Goal: Obtain resource: Obtain resource

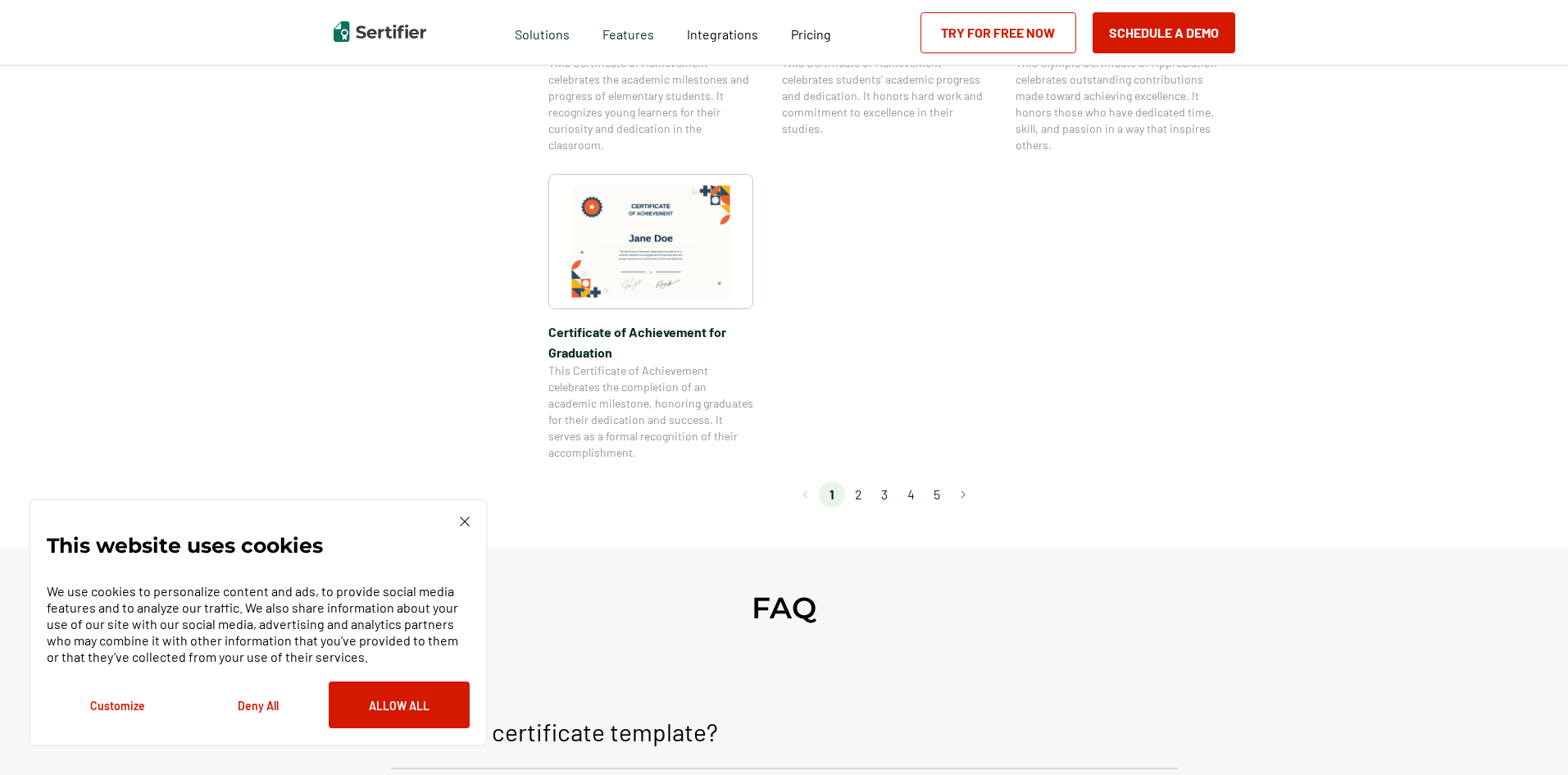
scroll to position [1393, 0]
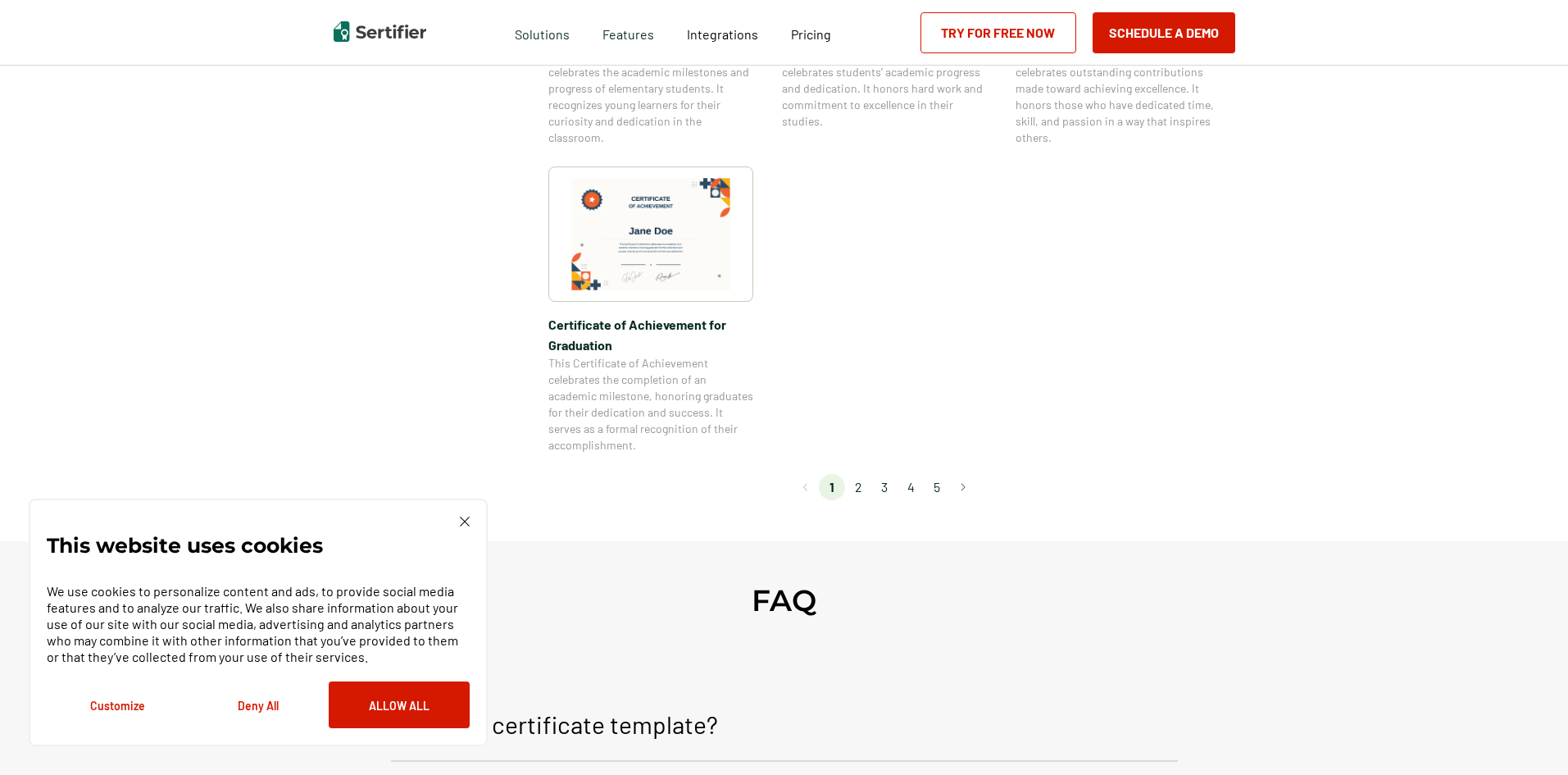
click at [866, 485] on li "2" at bounding box center [859, 487] width 26 height 26
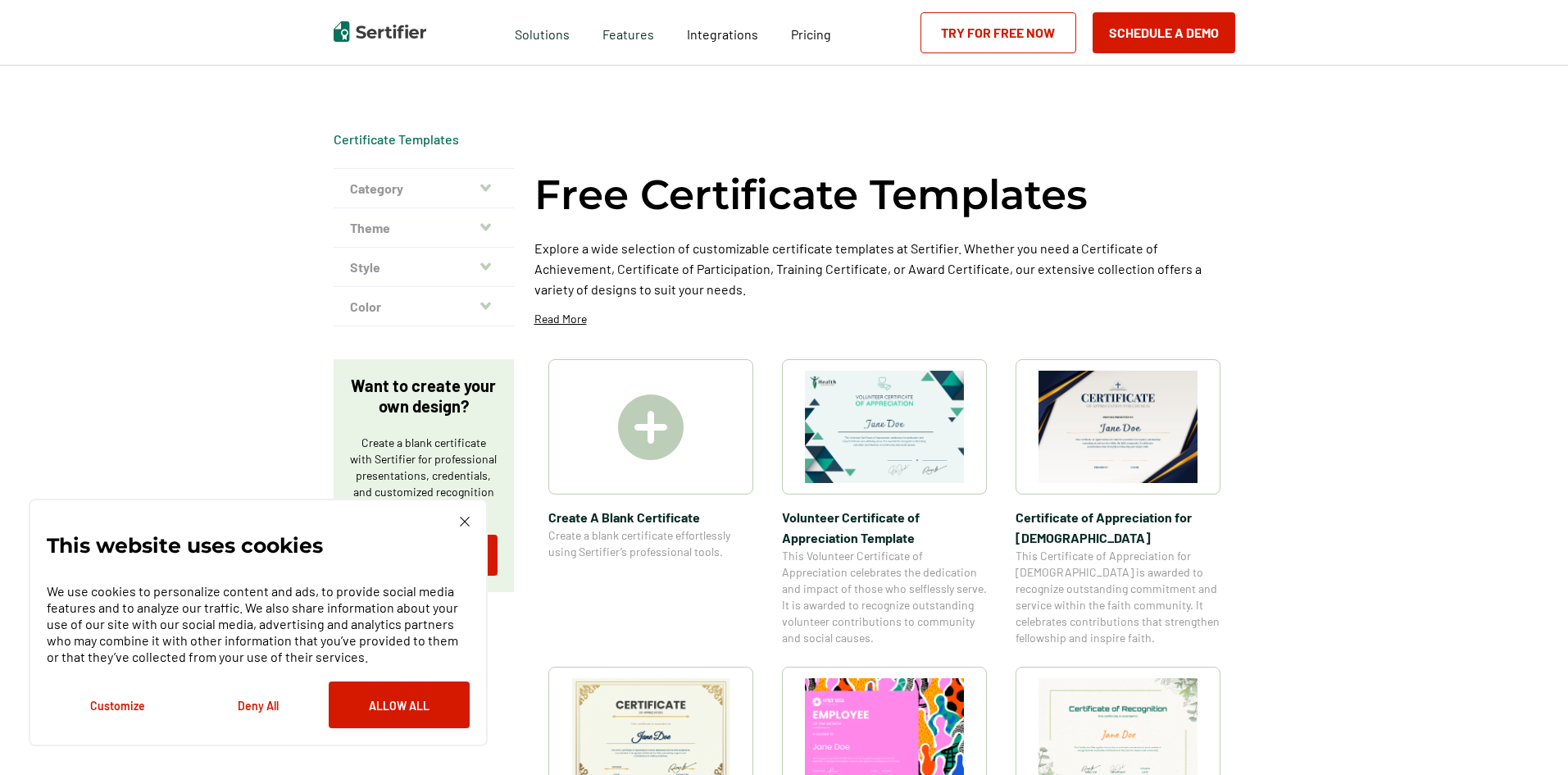
scroll to position [0, 0]
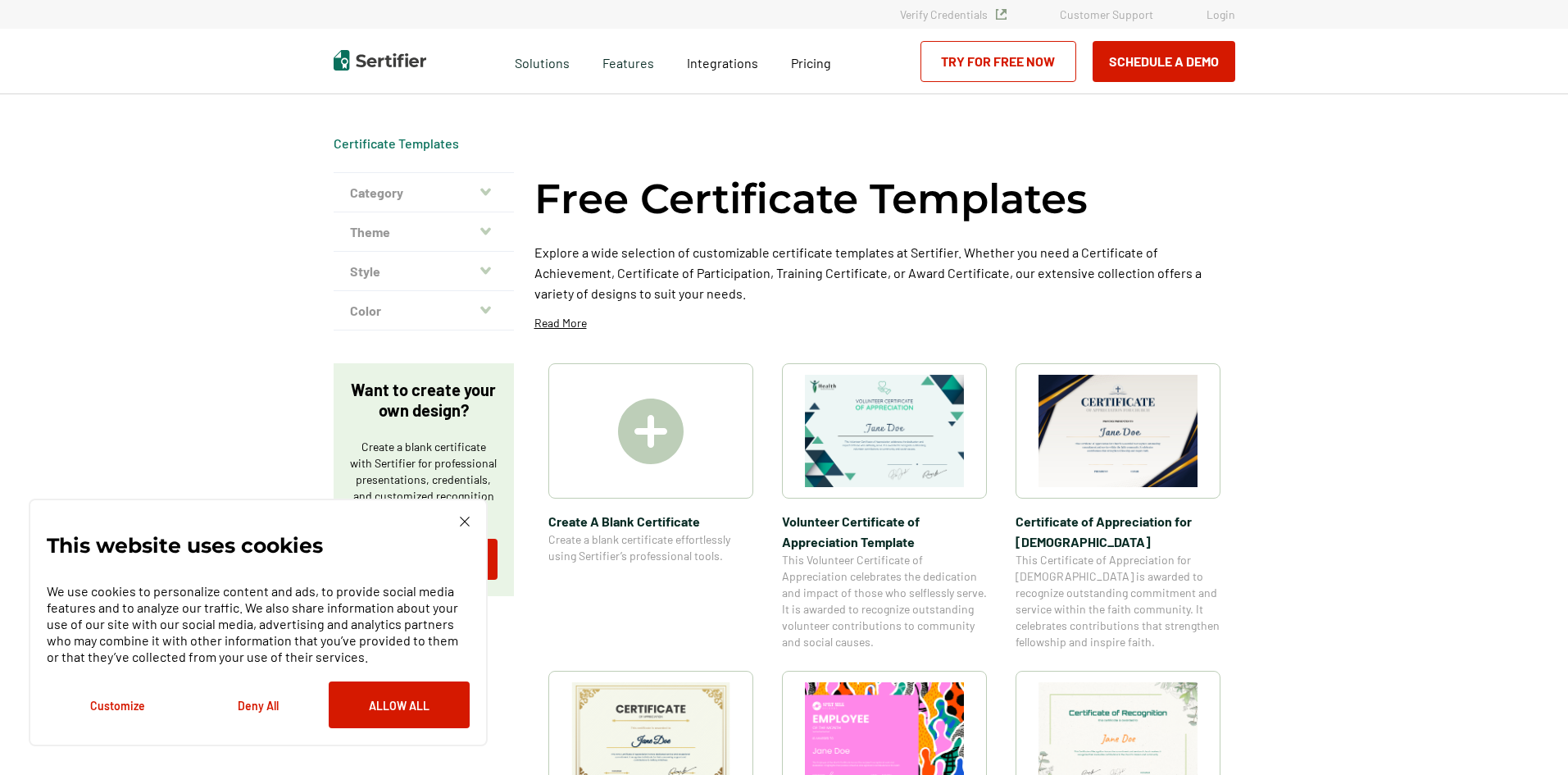
click at [394, 235] on button "Theme" at bounding box center [424, 232] width 181 height 39
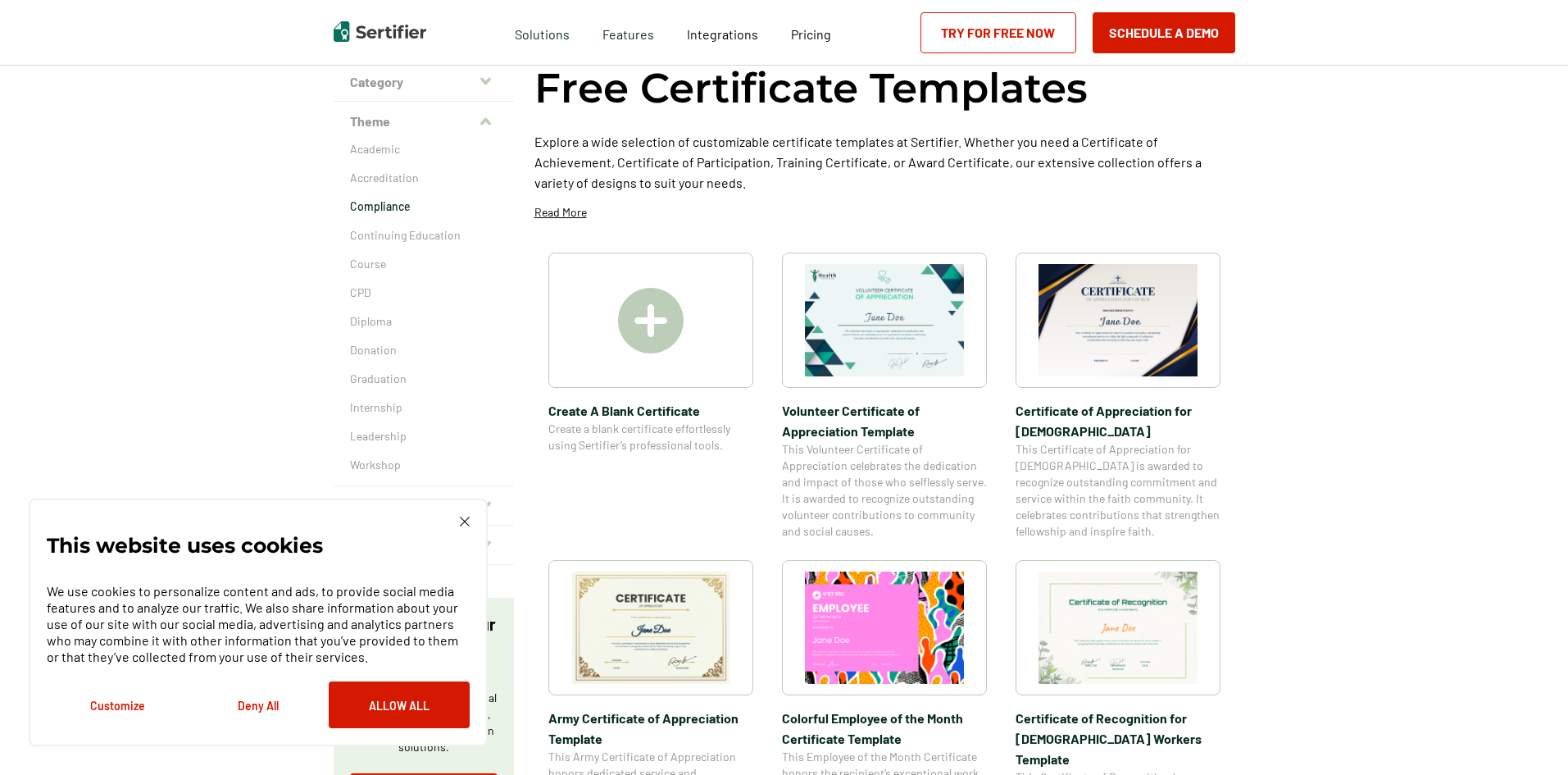
scroll to position [82, 0]
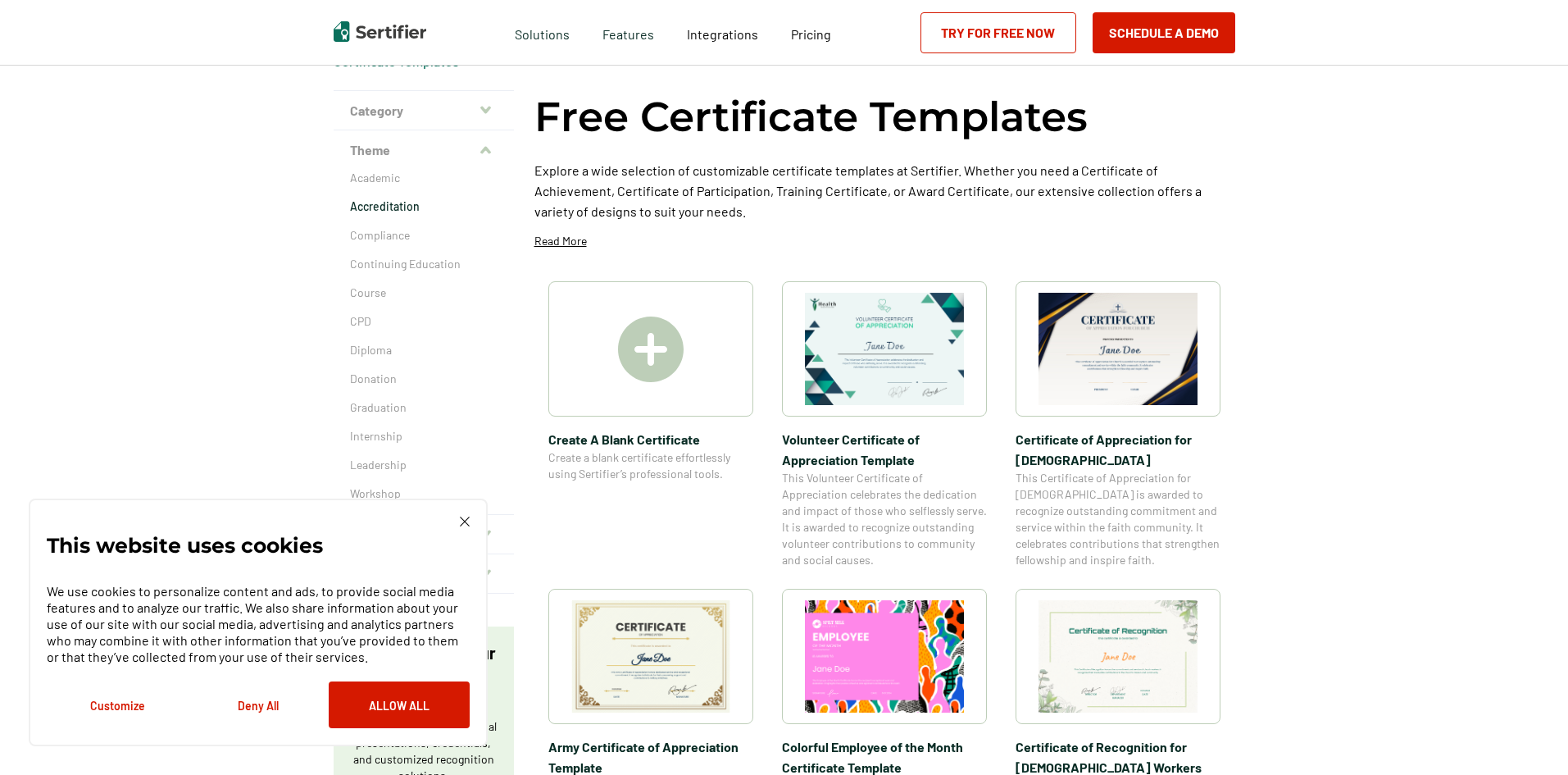
click at [396, 210] on p "Accreditation" at bounding box center [424, 207] width 147 height 17
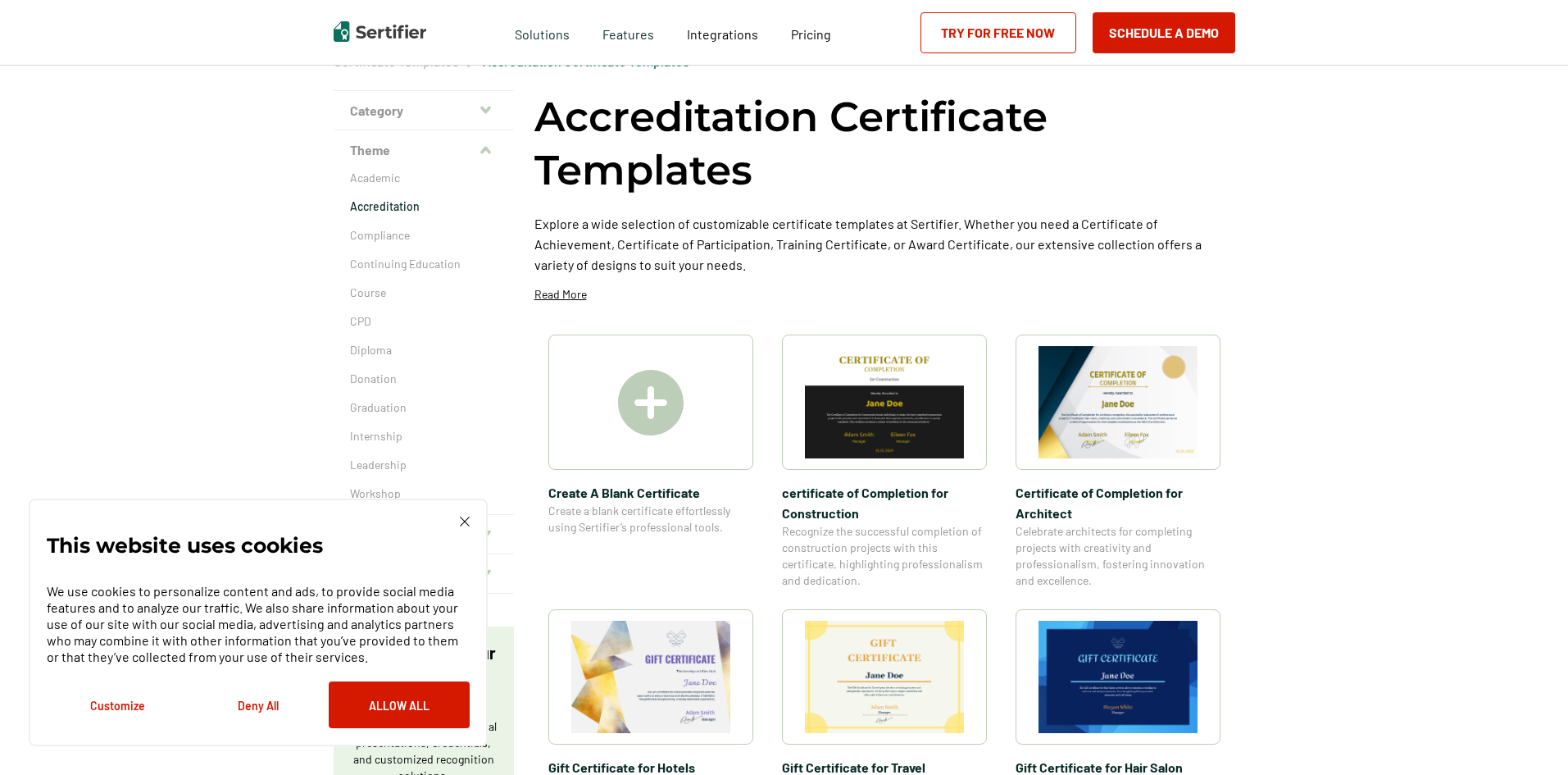
scroll to position [246, 0]
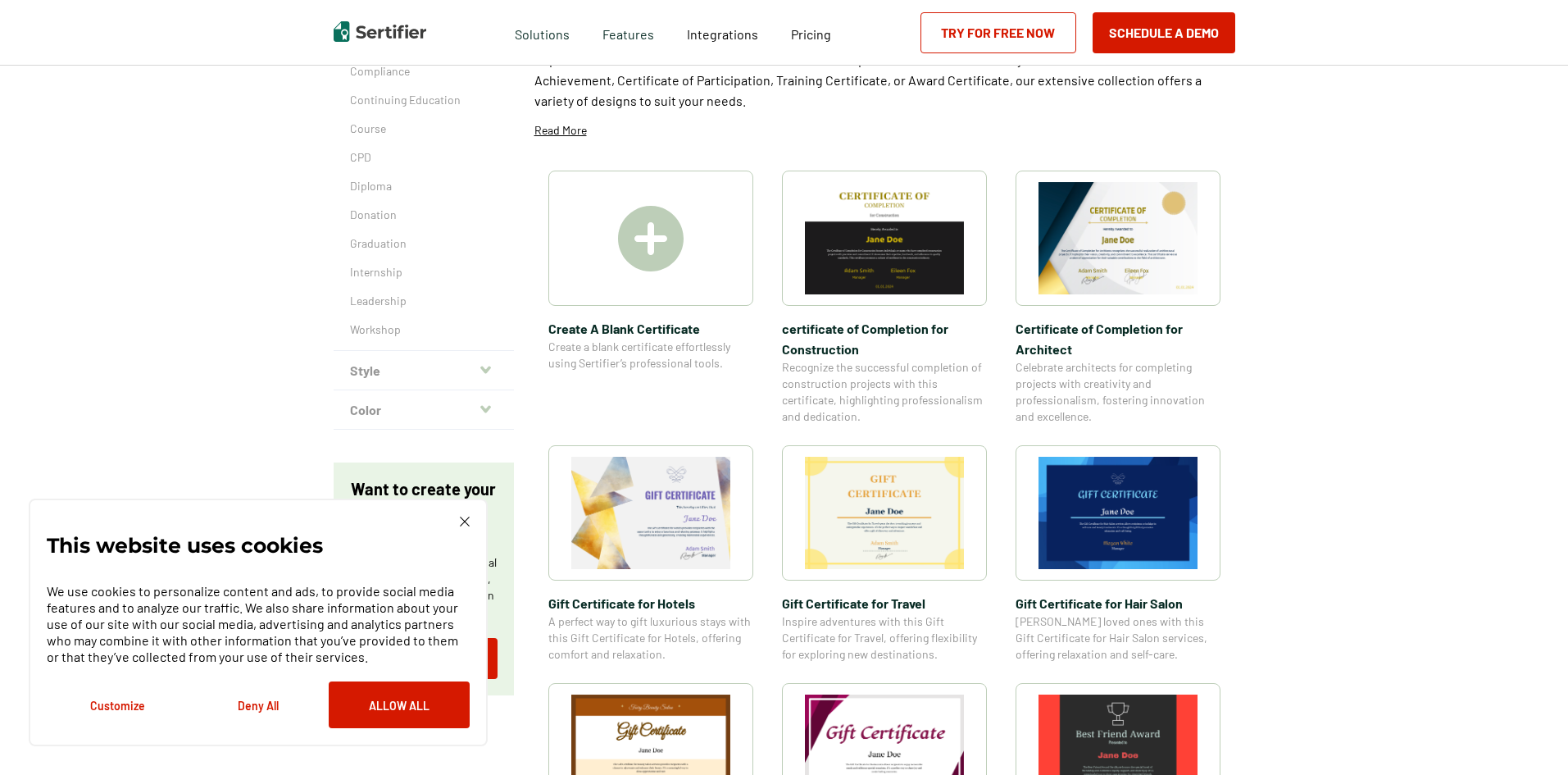
click at [466, 521] on img at bounding box center [465, 521] width 10 height 10
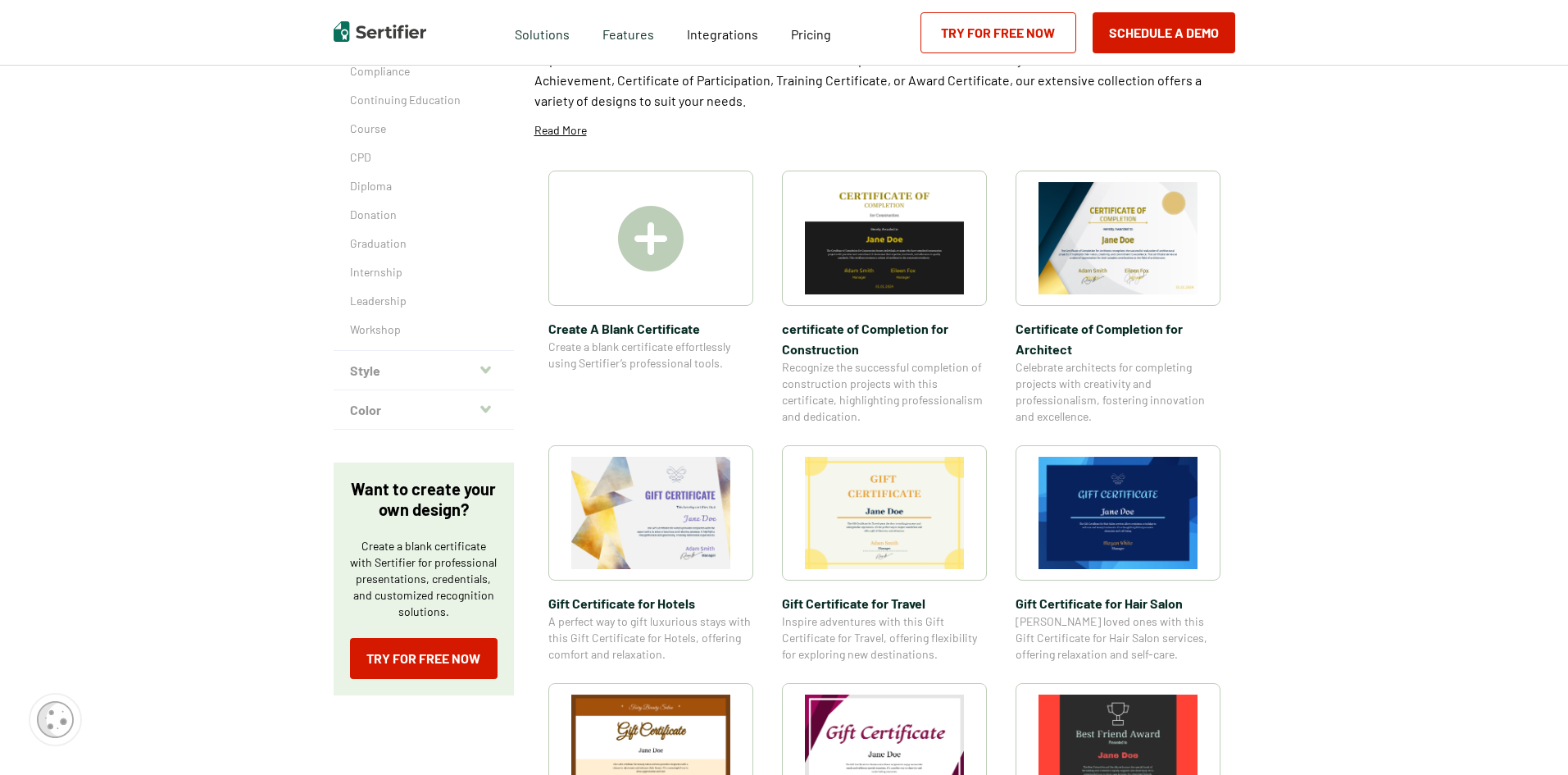
click at [387, 377] on button "Style" at bounding box center [424, 370] width 181 height 39
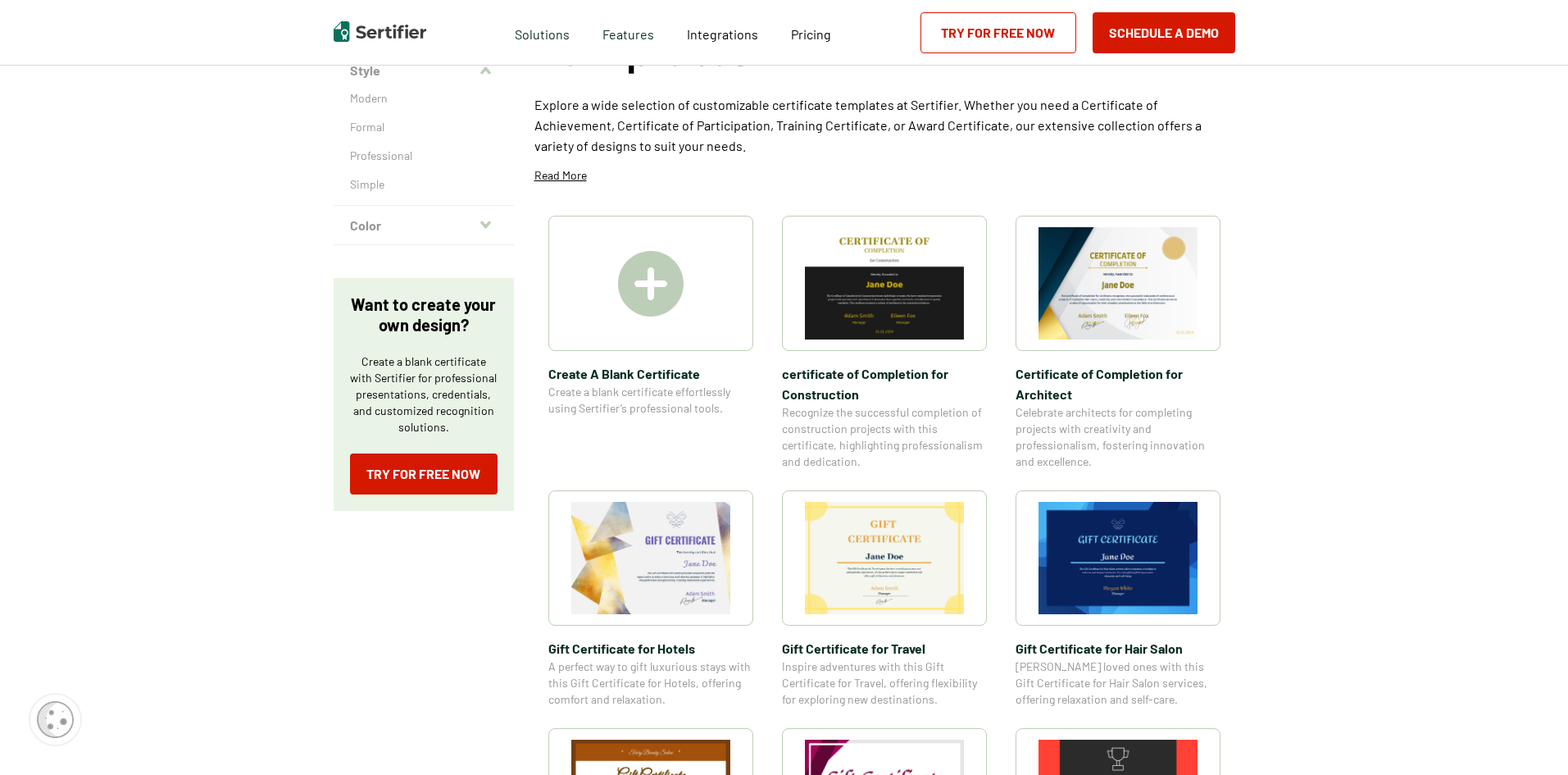
scroll to position [164, 0]
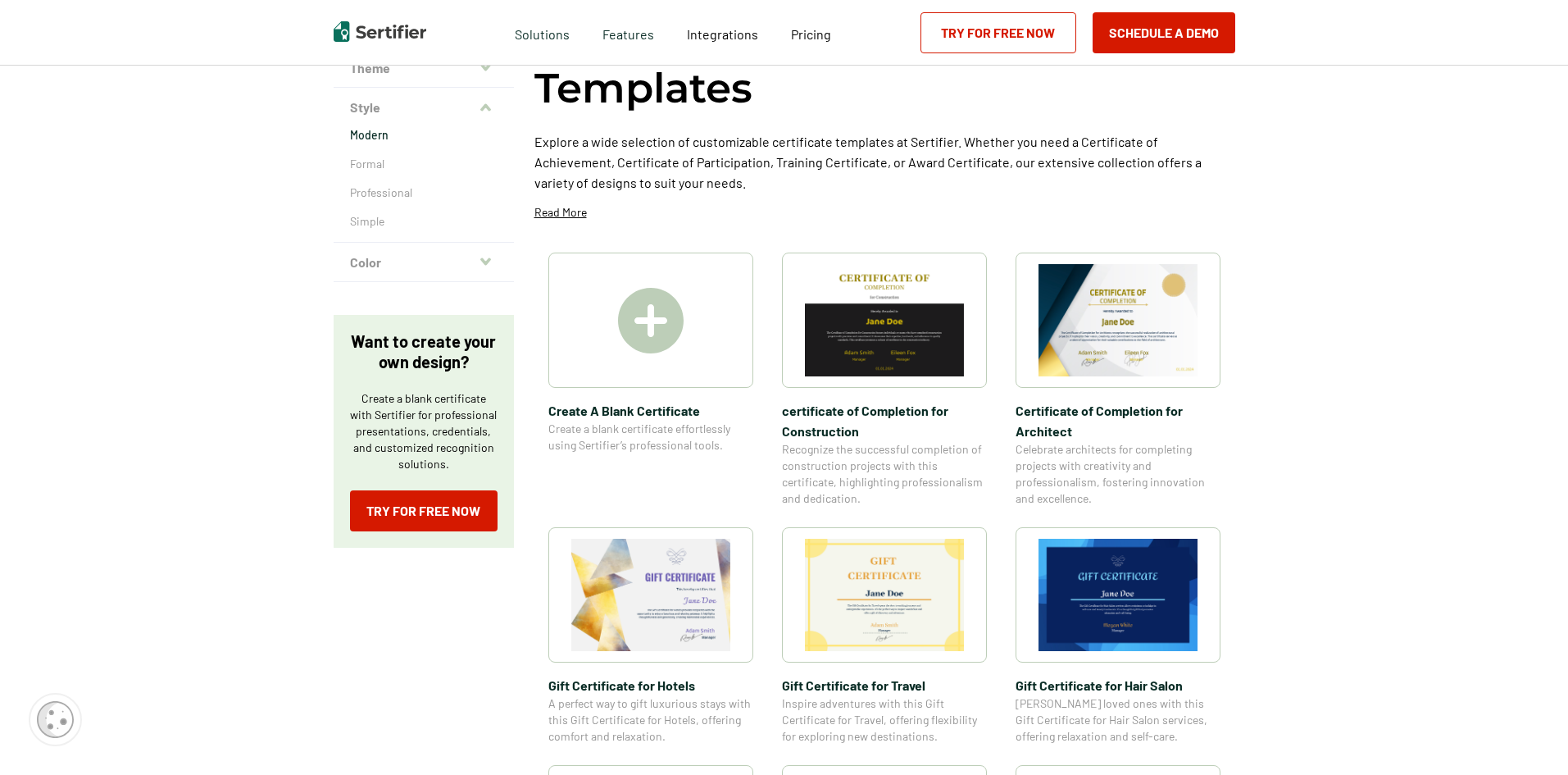
click at [379, 132] on p "Modern" at bounding box center [424, 135] width 147 height 17
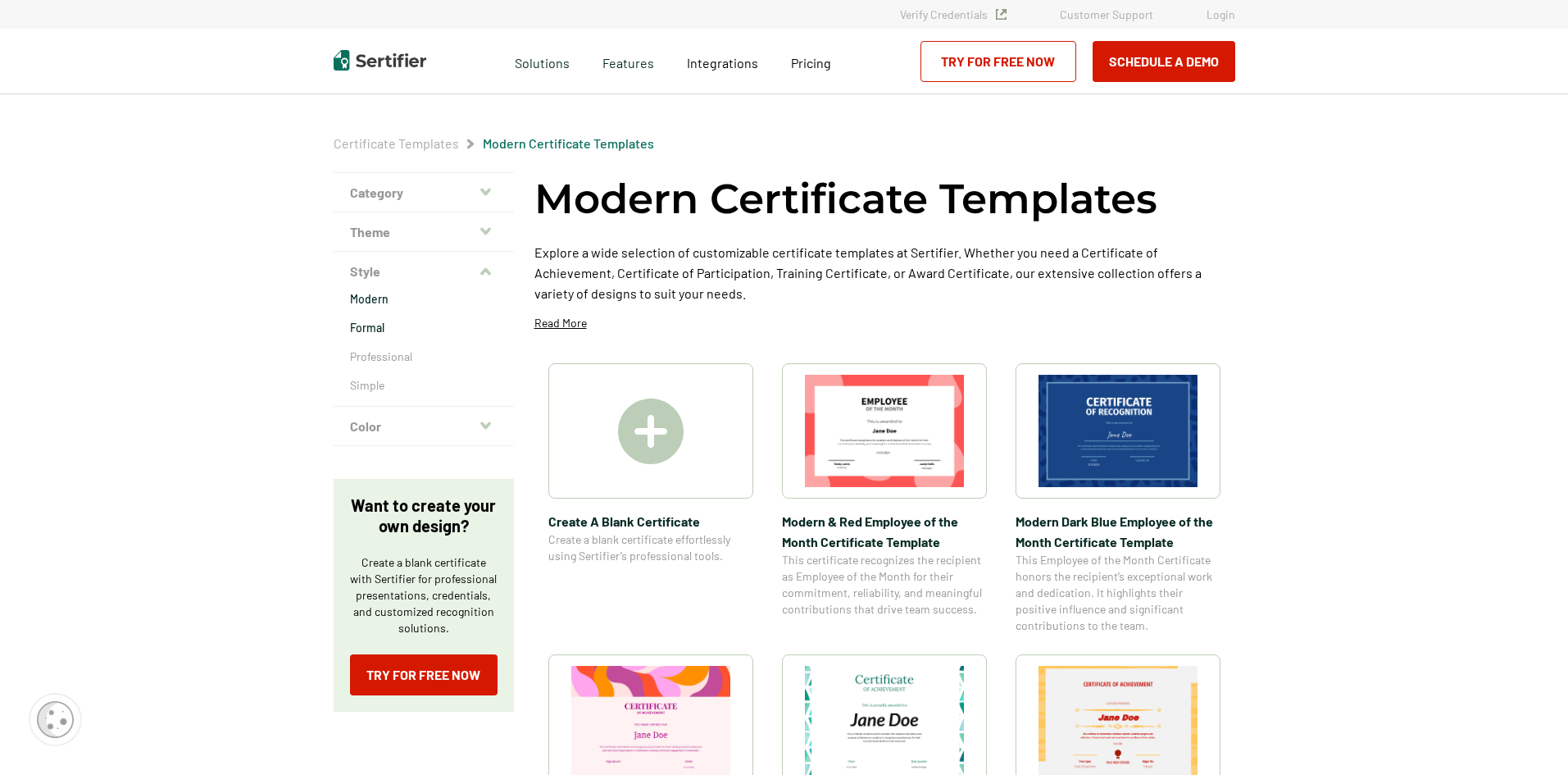
click at [374, 327] on p "Formal" at bounding box center [424, 328] width 147 height 17
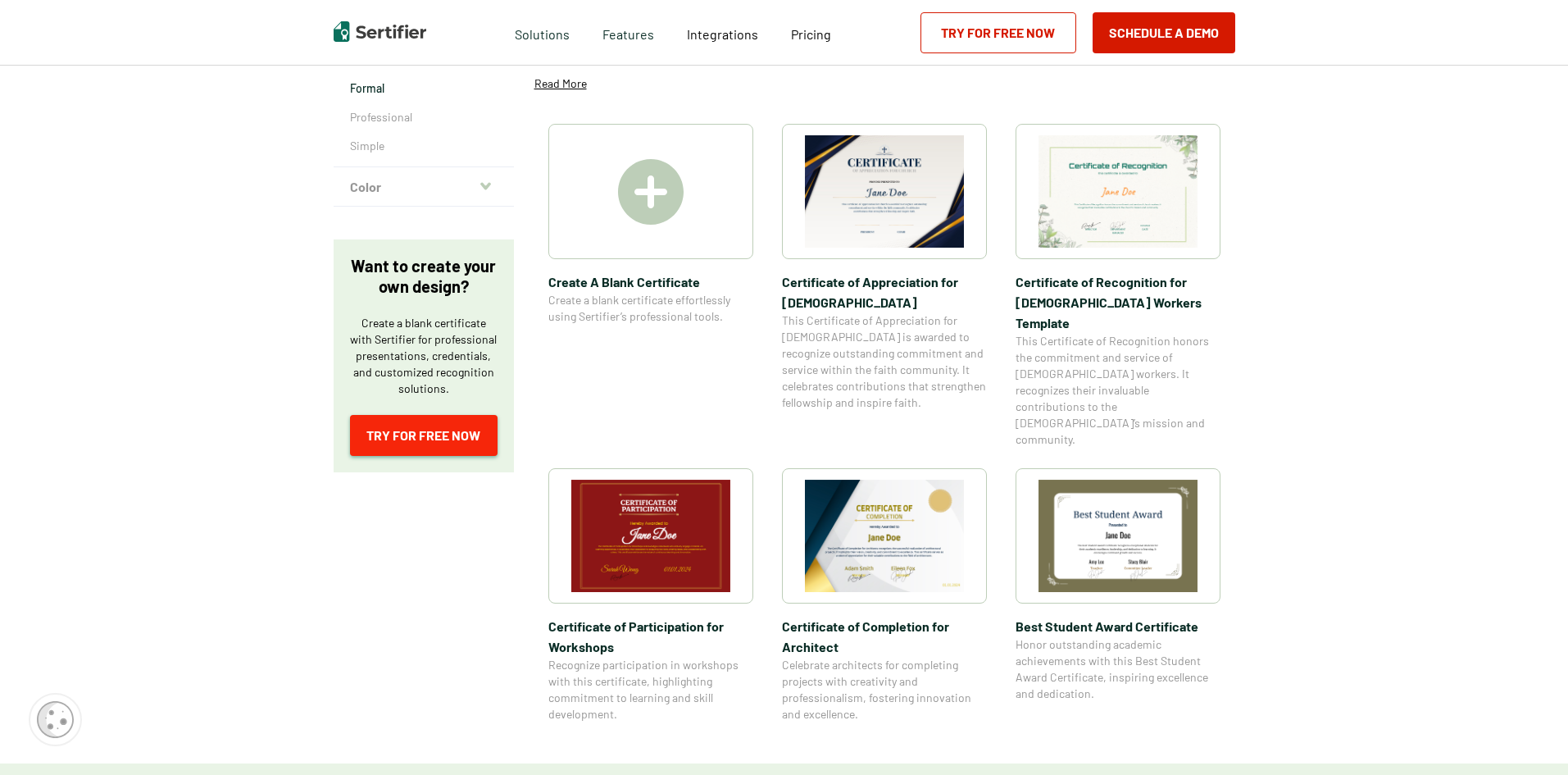
scroll to position [246, 0]
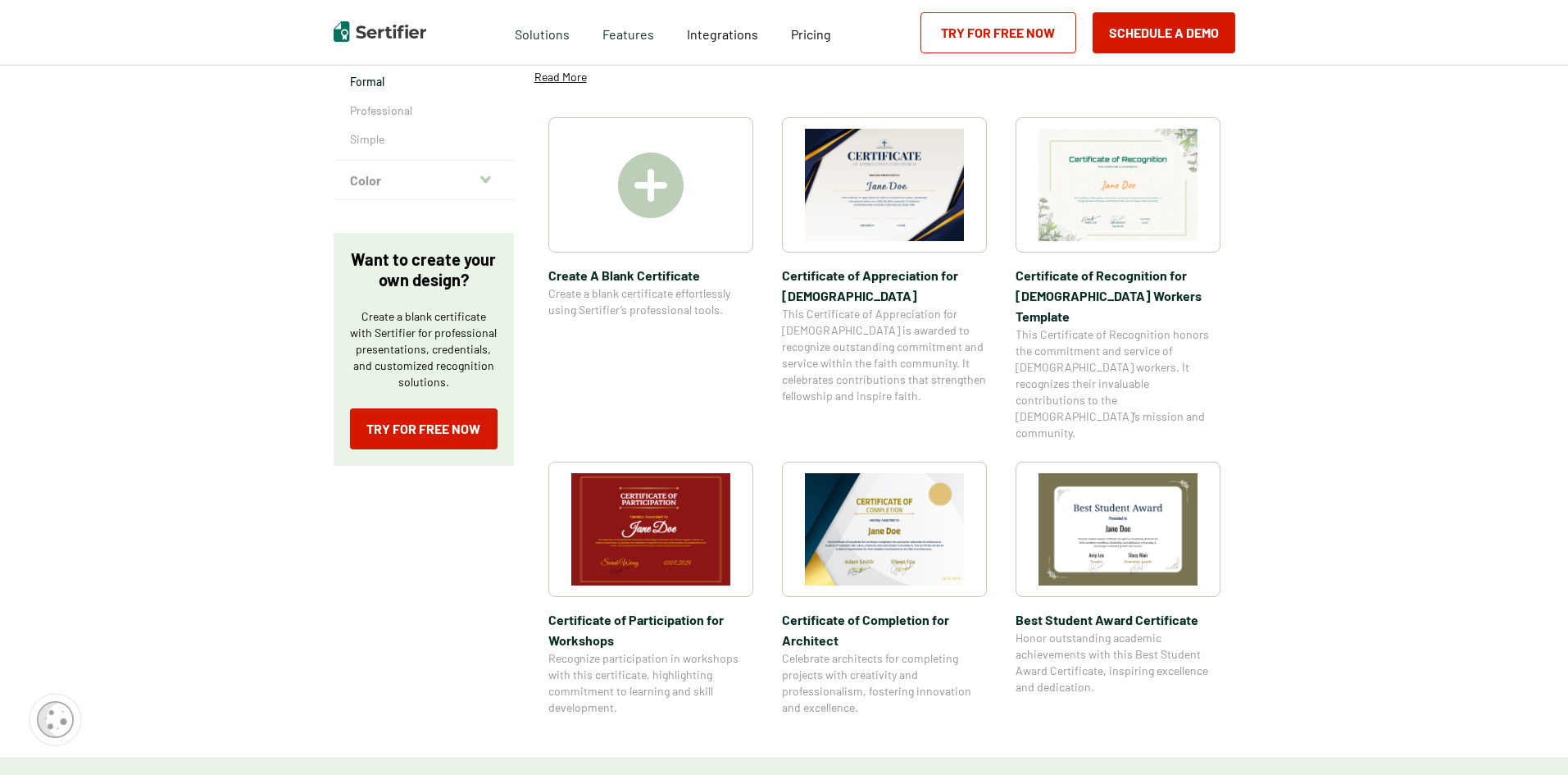
click at [348, 181] on button "Color" at bounding box center [424, 180] width 181 height 39
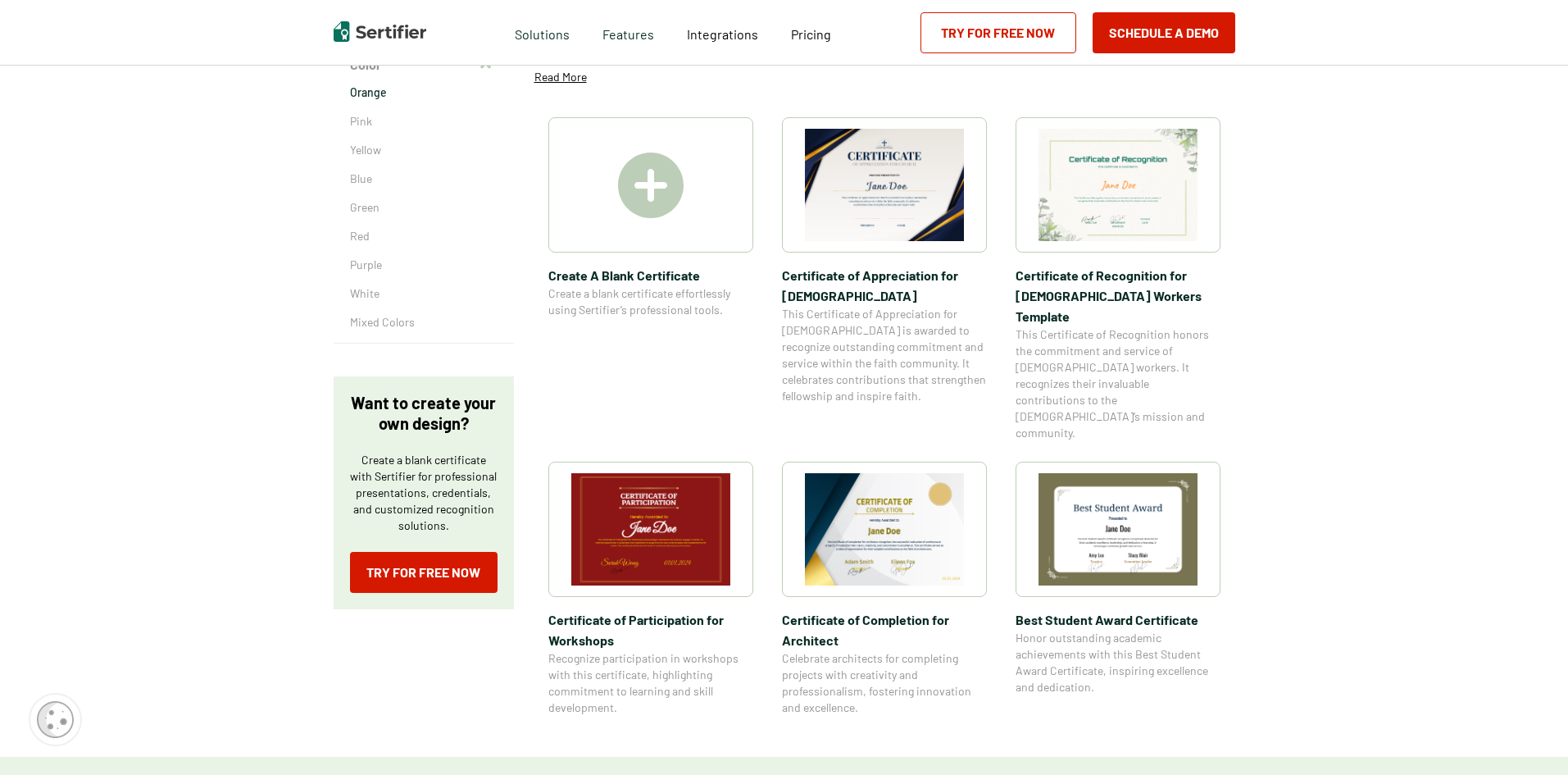
click at [385, 94] on p "Orange" at bounding box center [424, 93] width 147 height 17
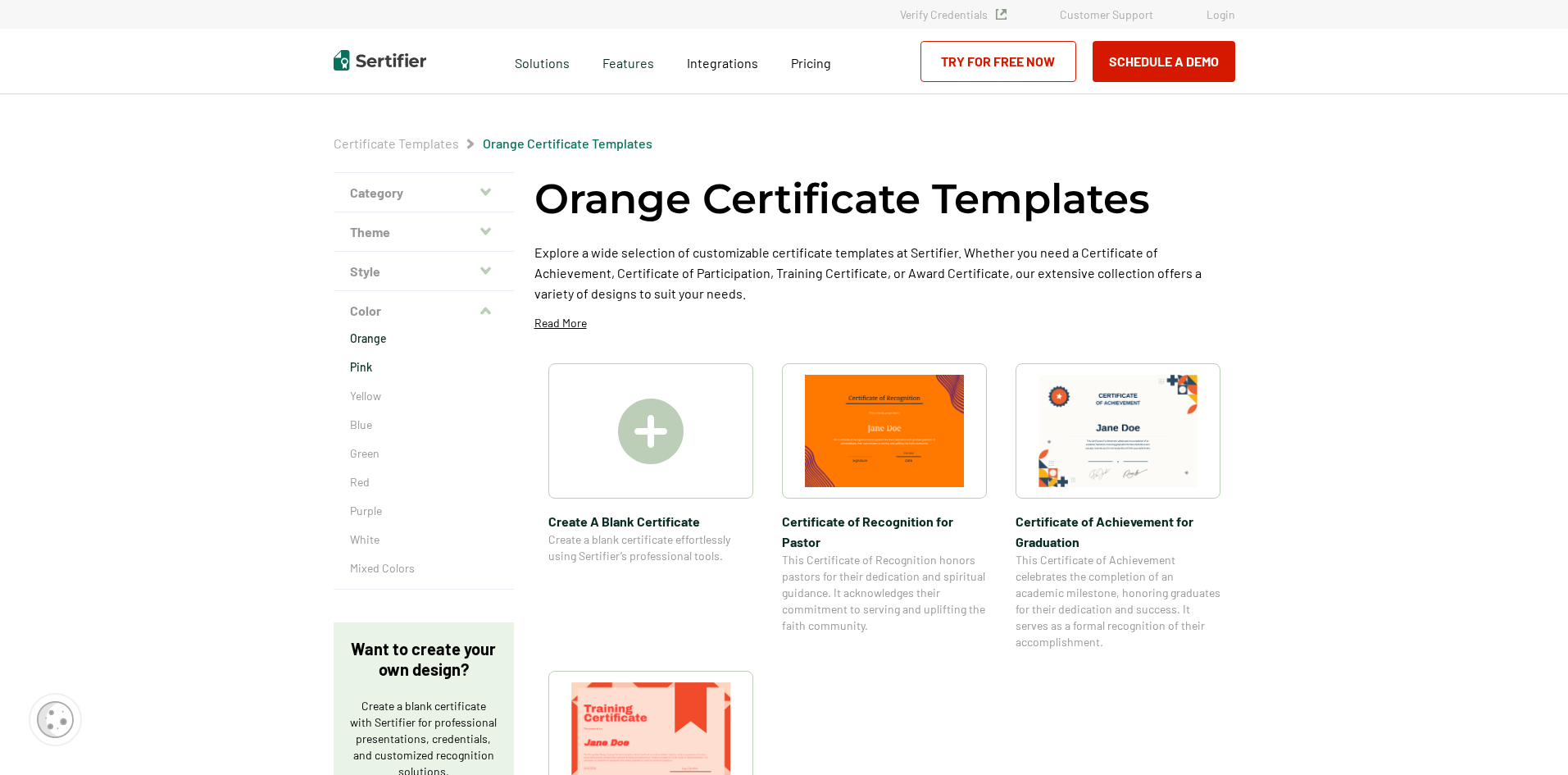
click at [373, 366] on p "Pink" at bounding box center [424, 367] width 147 height 17
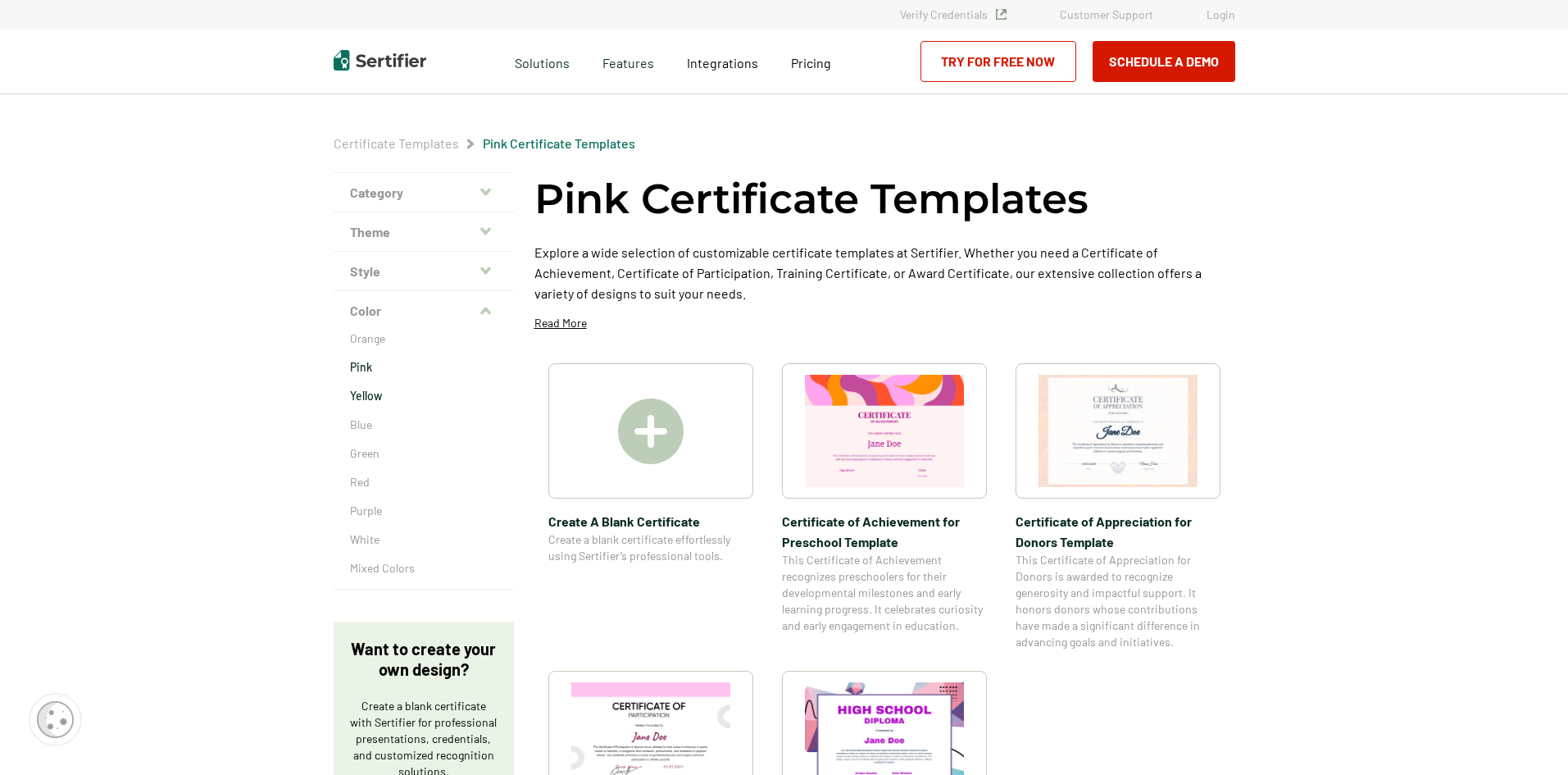
click at [378, 400] on p "Yellow" at bounding box center [424, 396] width 147 height 17
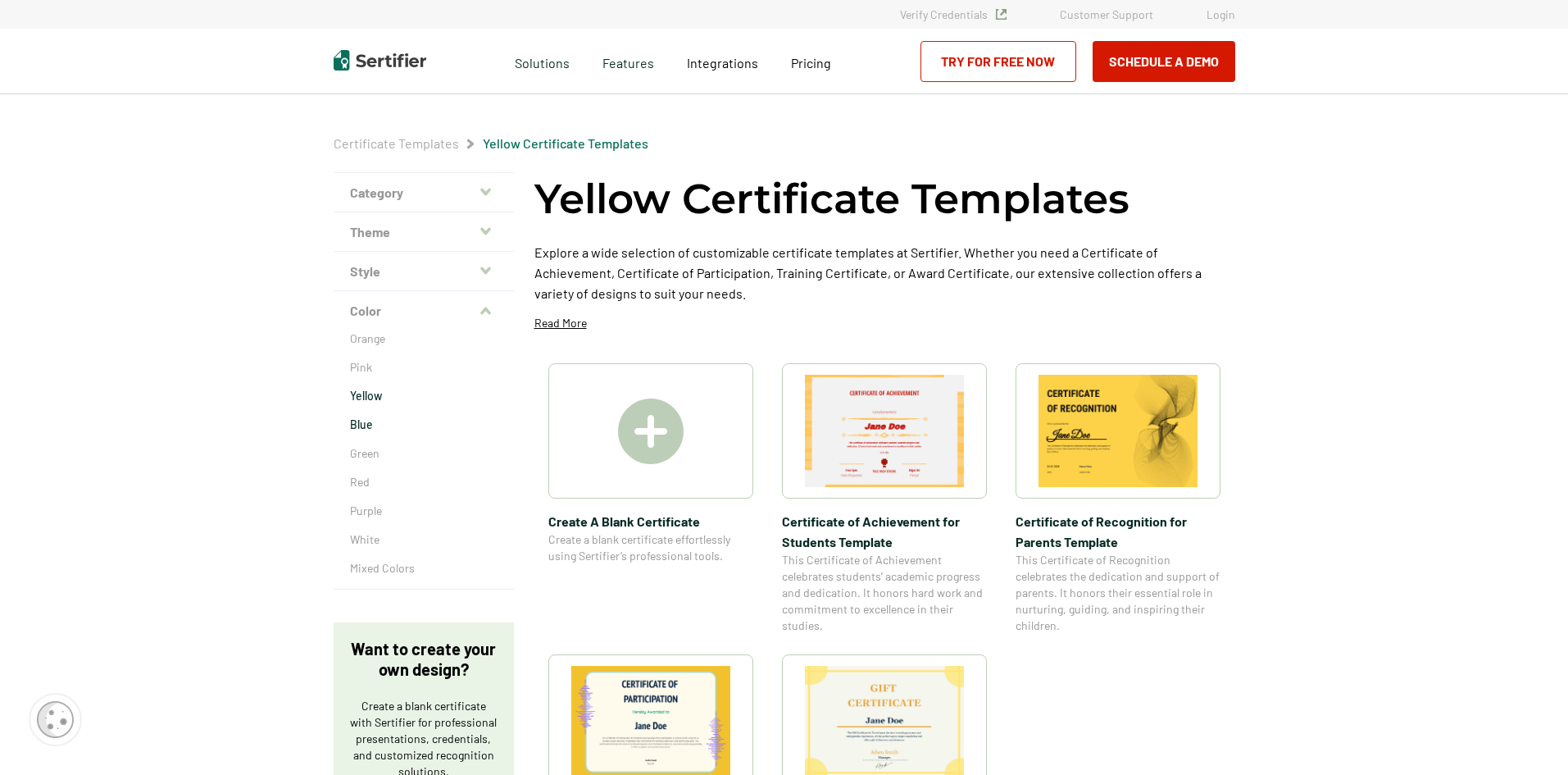
click at [376, 427] on p "Blue" at bounding box center [424, 425] width 147 height 17
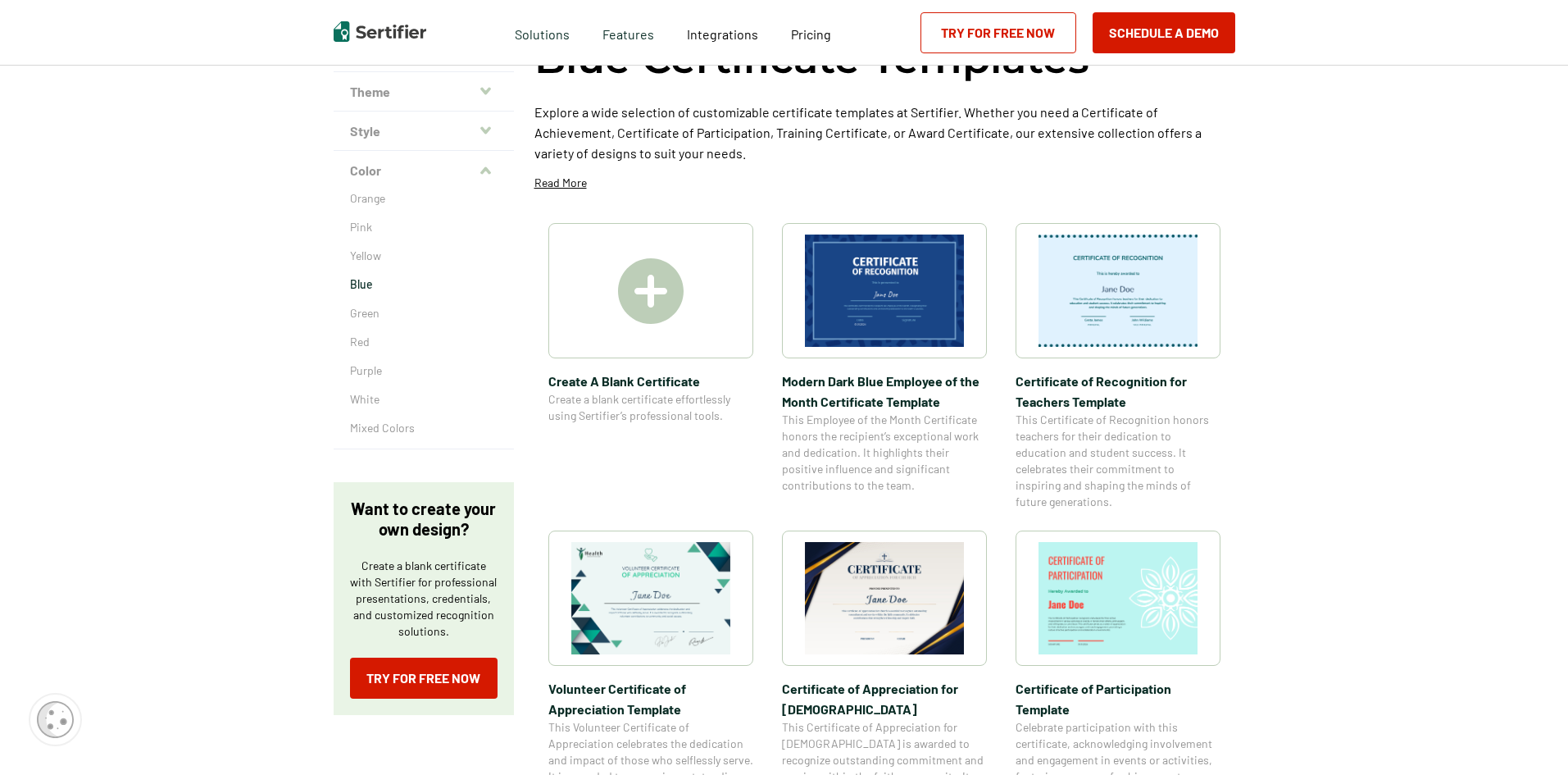
scroll to position [164, 0]
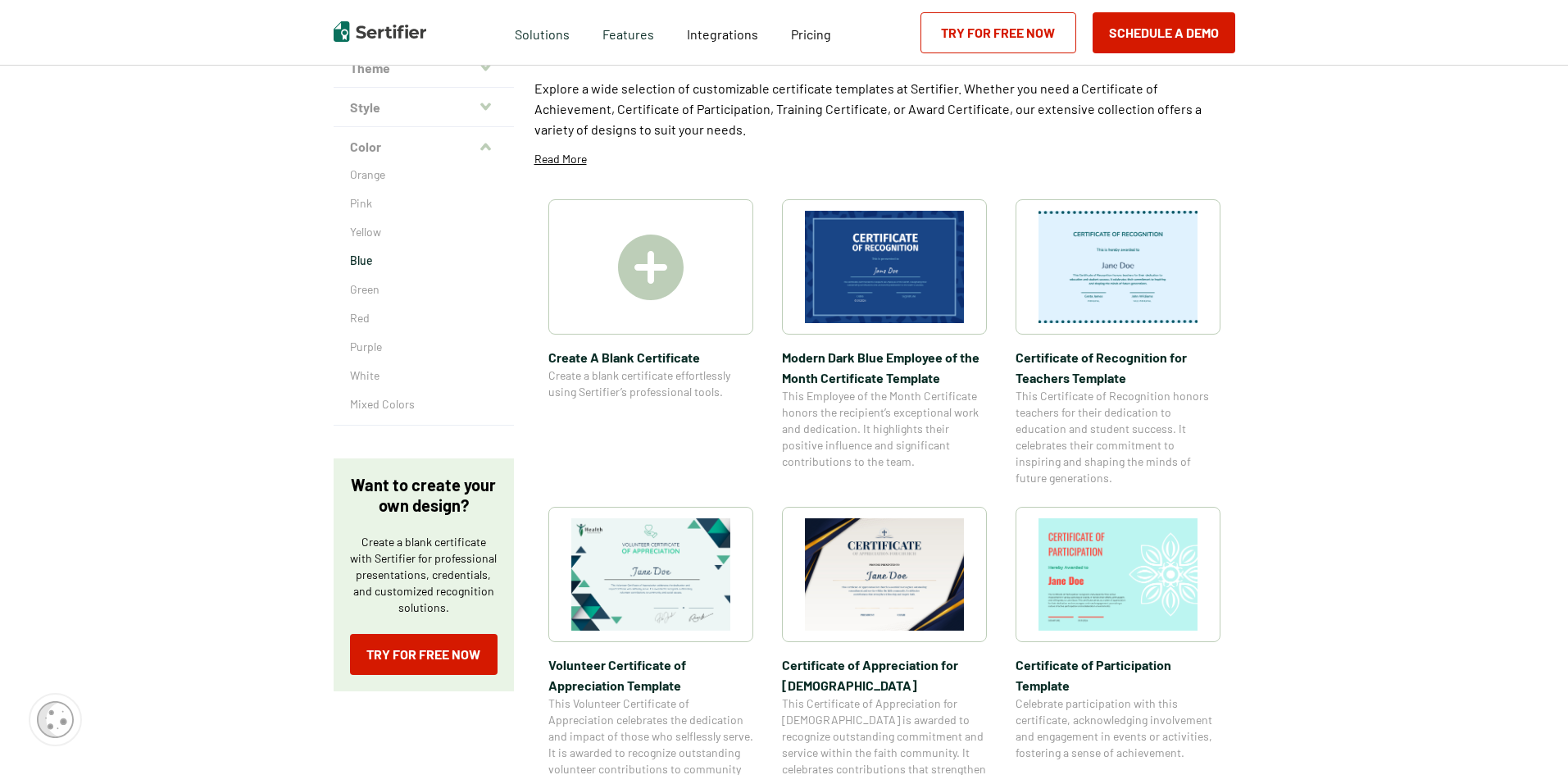
click at [351, 290] on div "Orange Pink Yellow Blue Green Red Purple White Mixed Colors" at bounding box center [424, 295] width 181 height 259
click at [367, 289] on p "Green" at bounding box center [424, 289] width 147 height 17
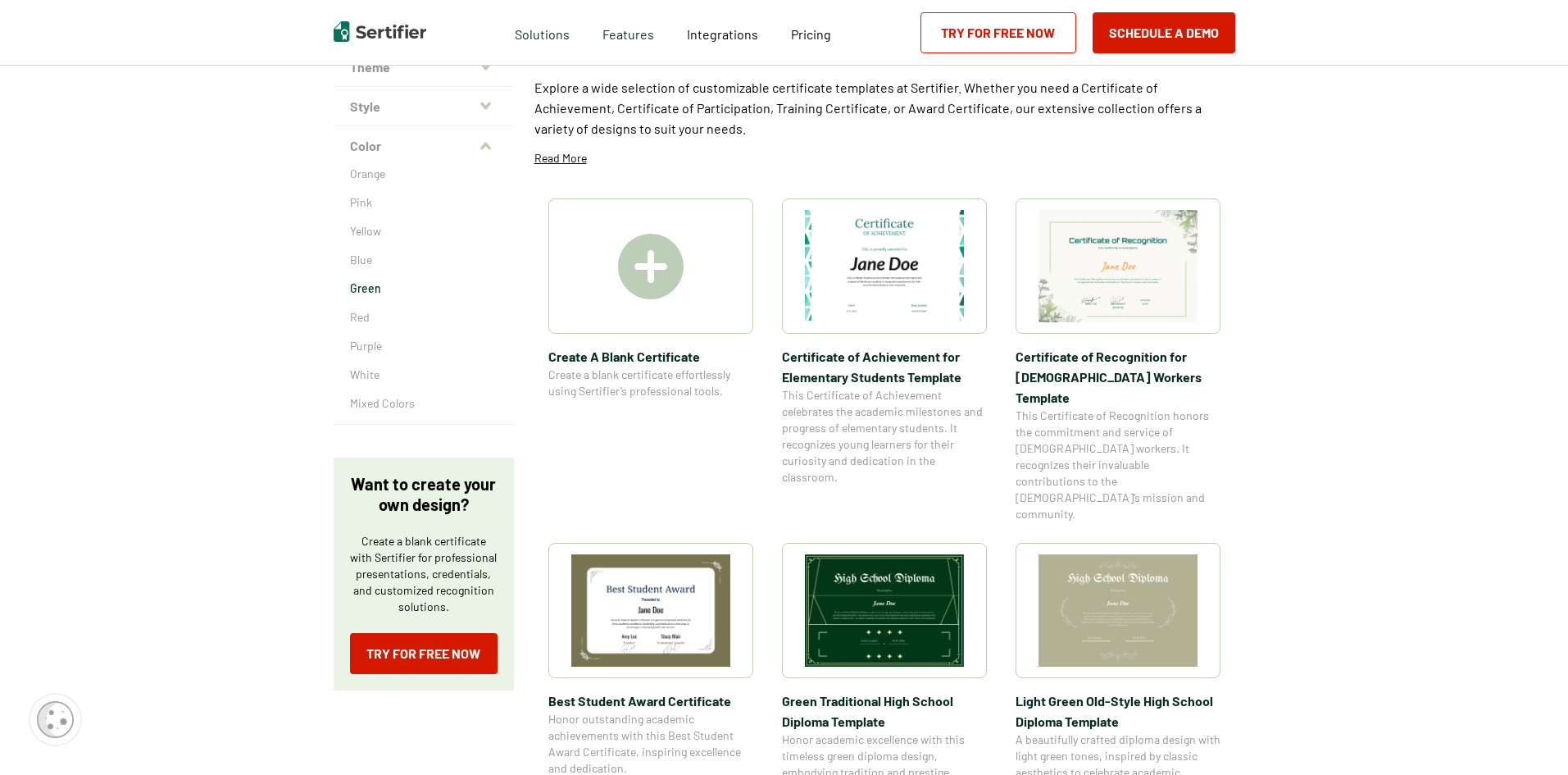
scroll to position [164, 0]
click at [358, 314] on p "Red" at bounding box center [424, 318] width 147 height 17
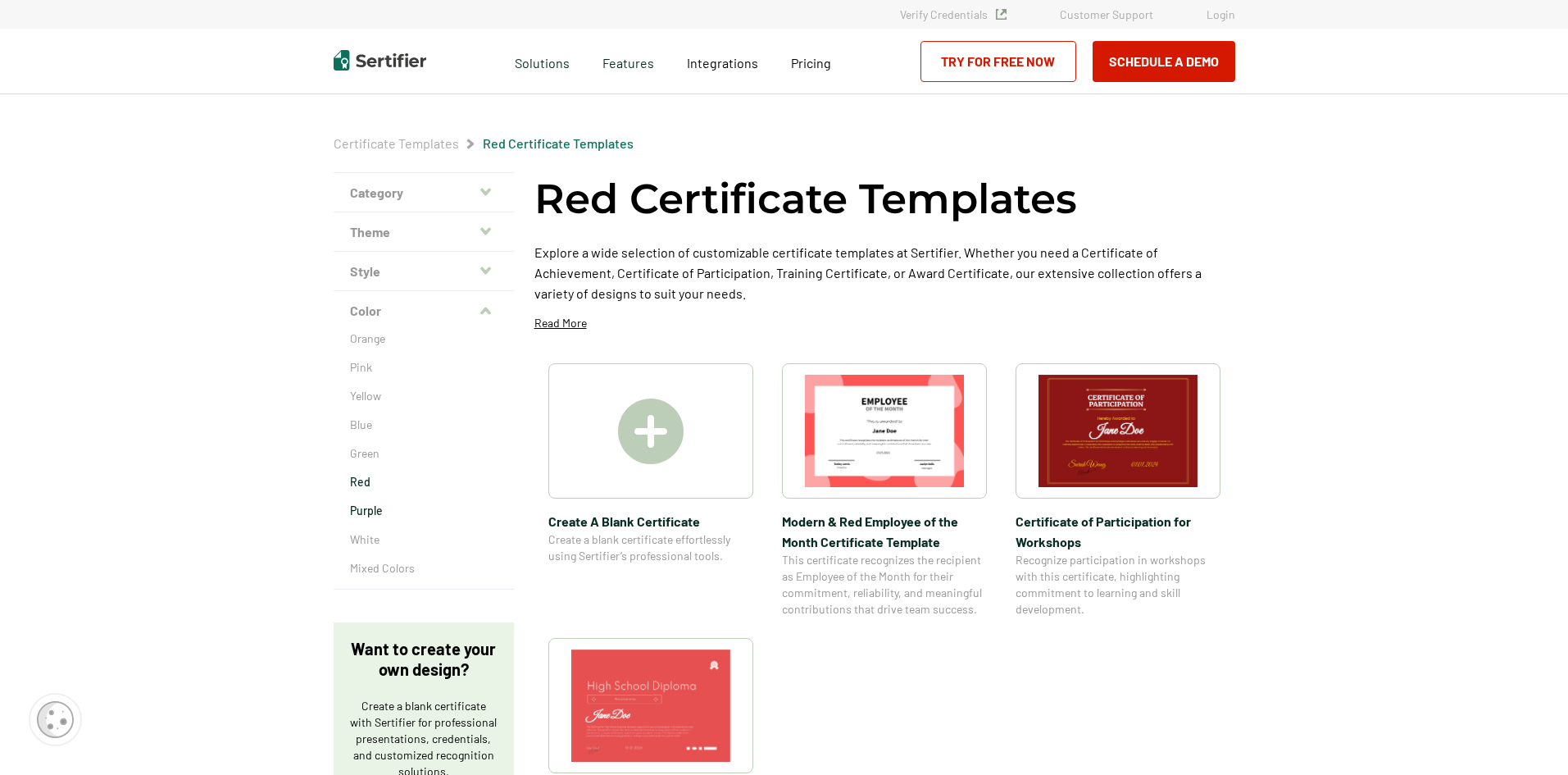
click at [378, 513] on p "Purple" at bounding box center [424, 511] width 147 height 17
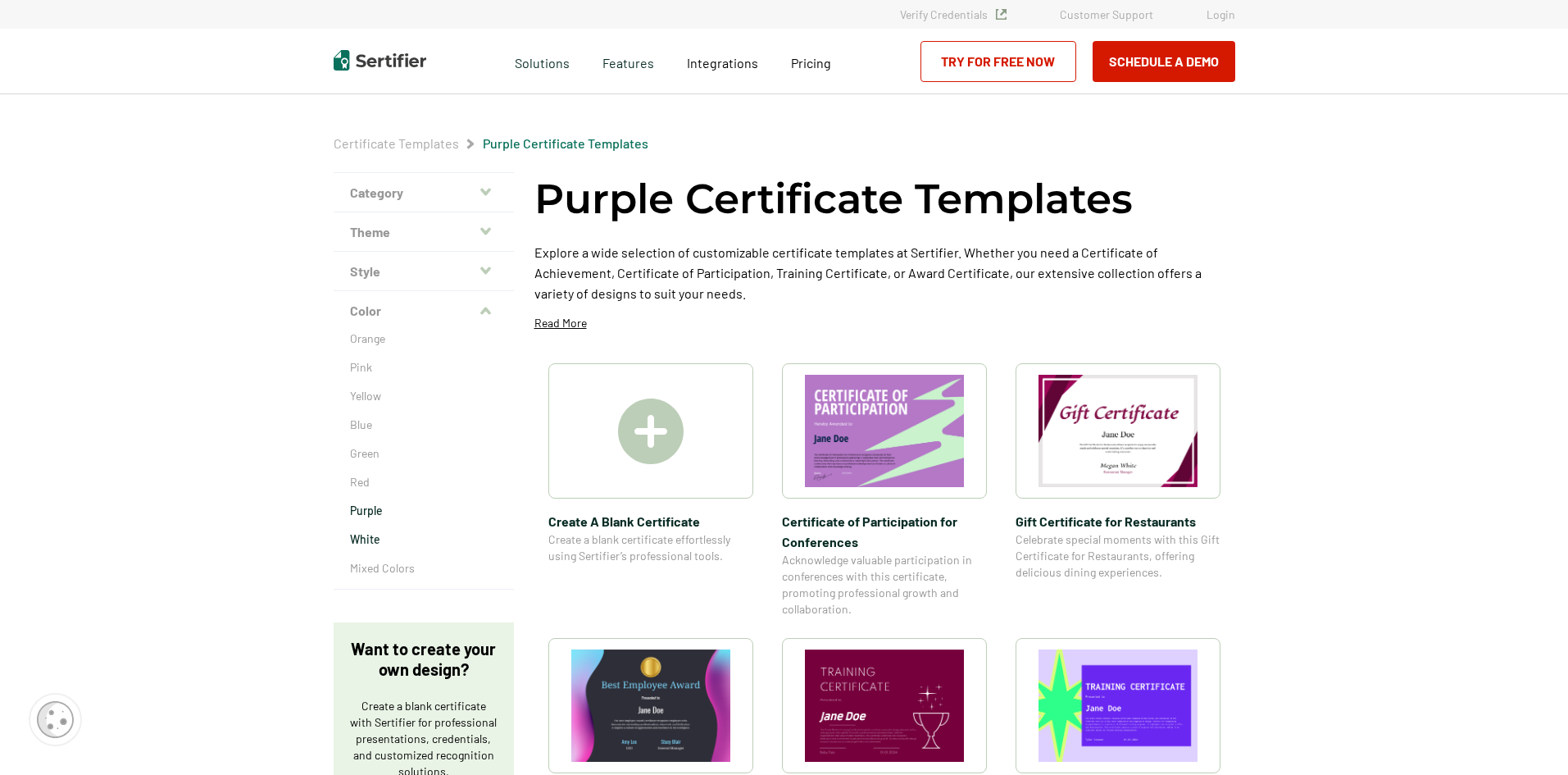
click at [370, 539] on p "White" at bounding box center [424, 540] width 147 height 17
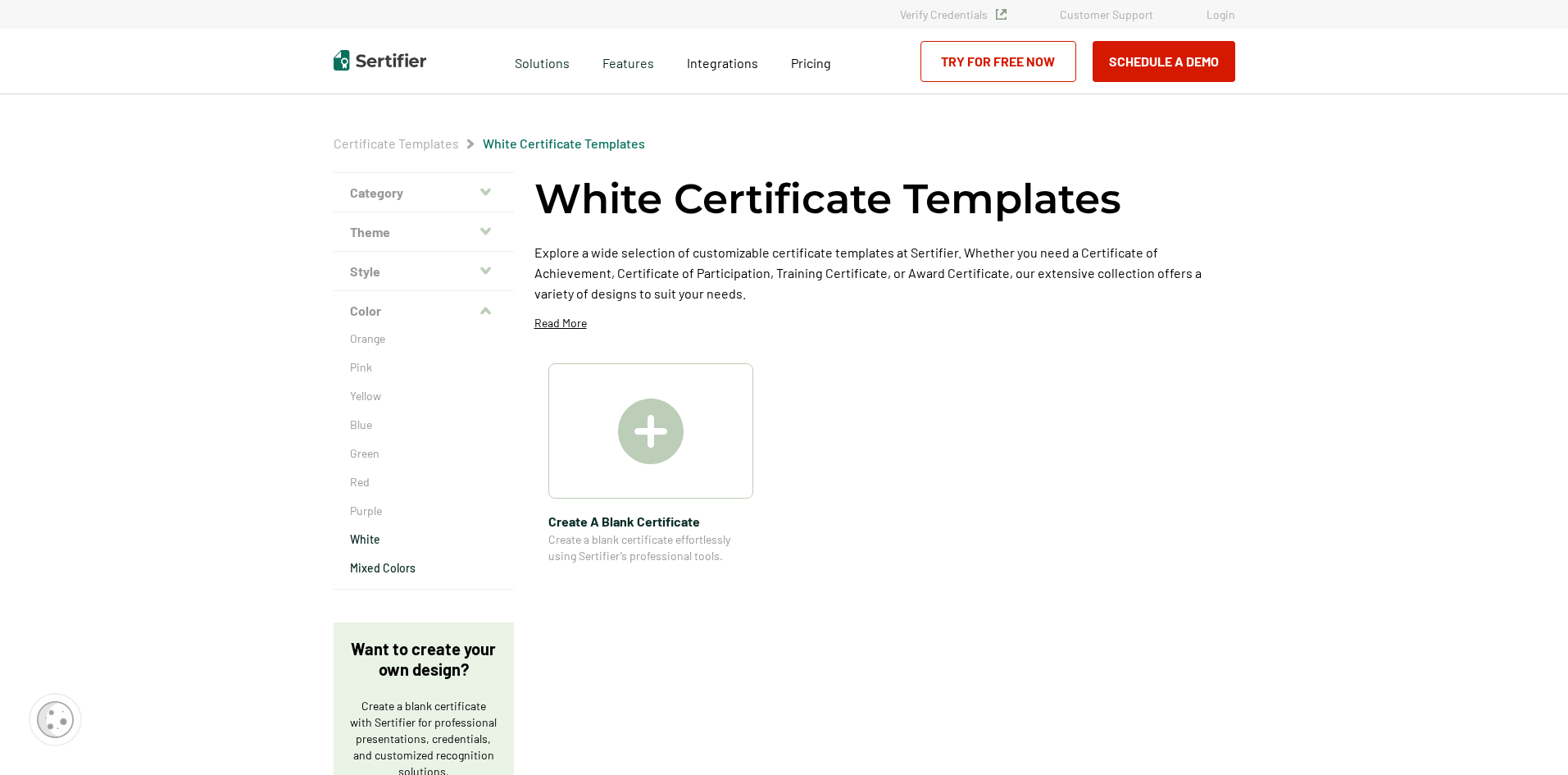
click at [372, 571] on p "Mixed Colors" at bounding box center [424, 568] width 147 height 17
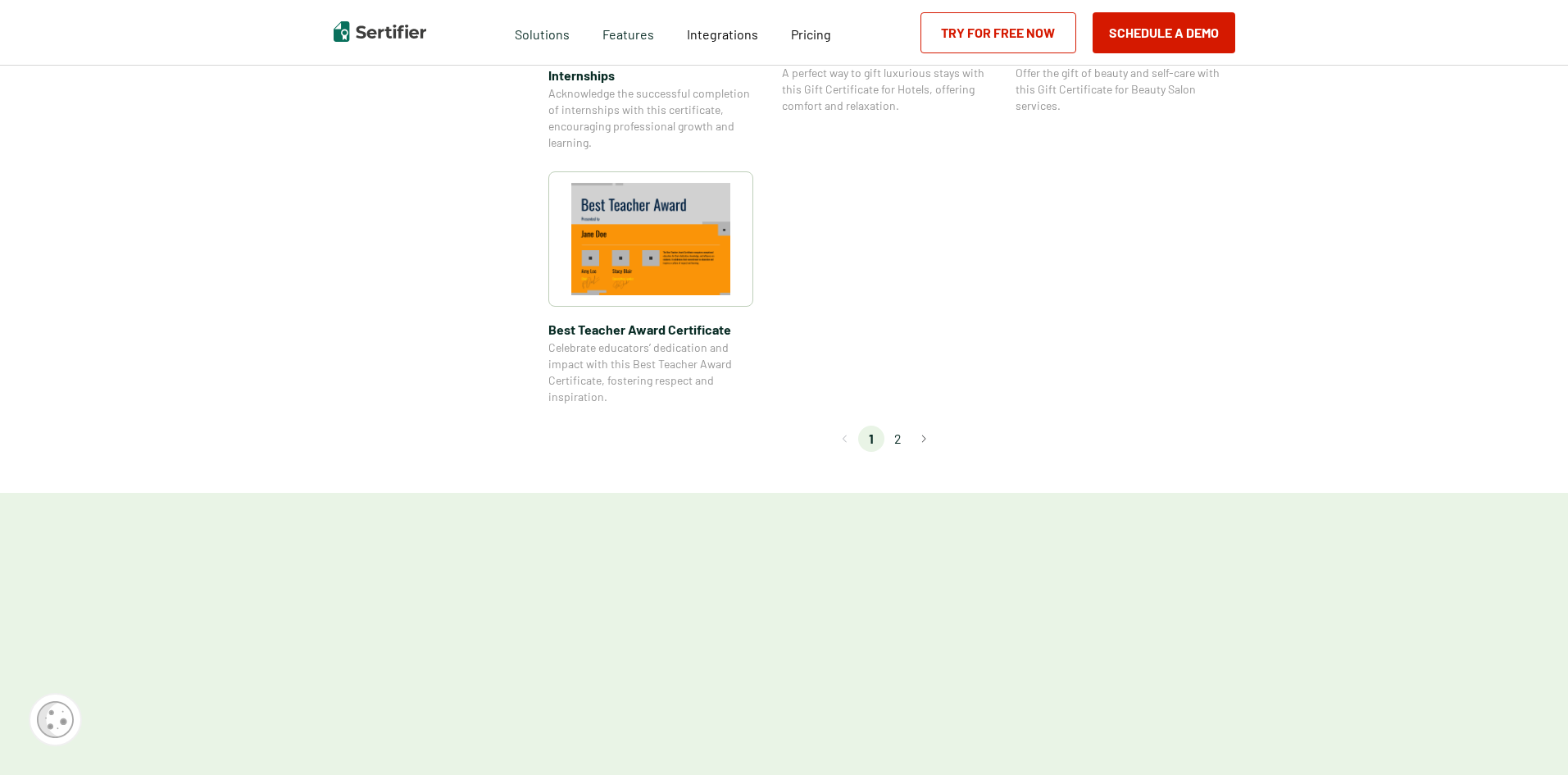
scroll to position [1393, 0]
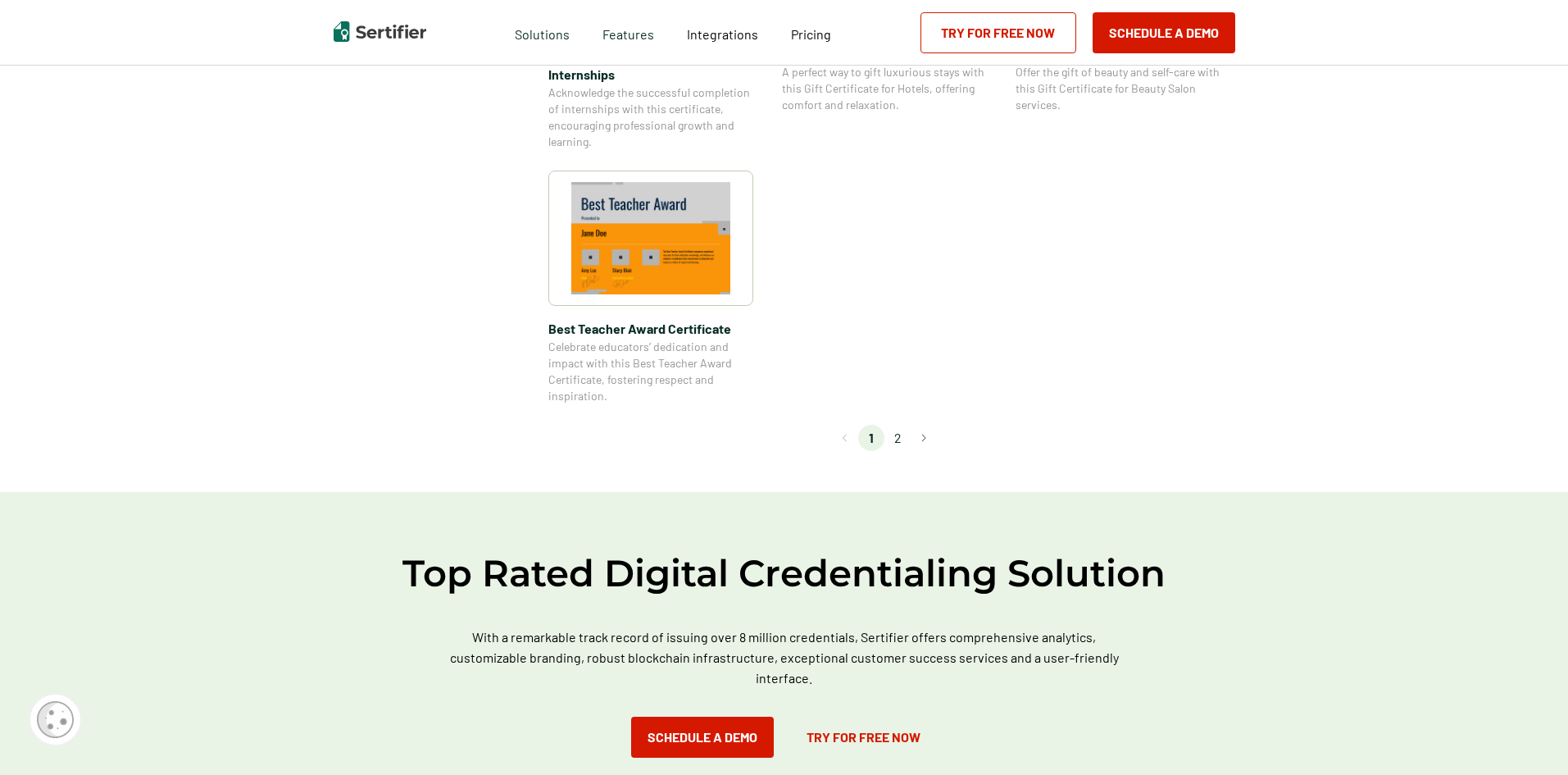
click at [903, 442] on li "2" at bounding box center [898, 438] width 26 height 26
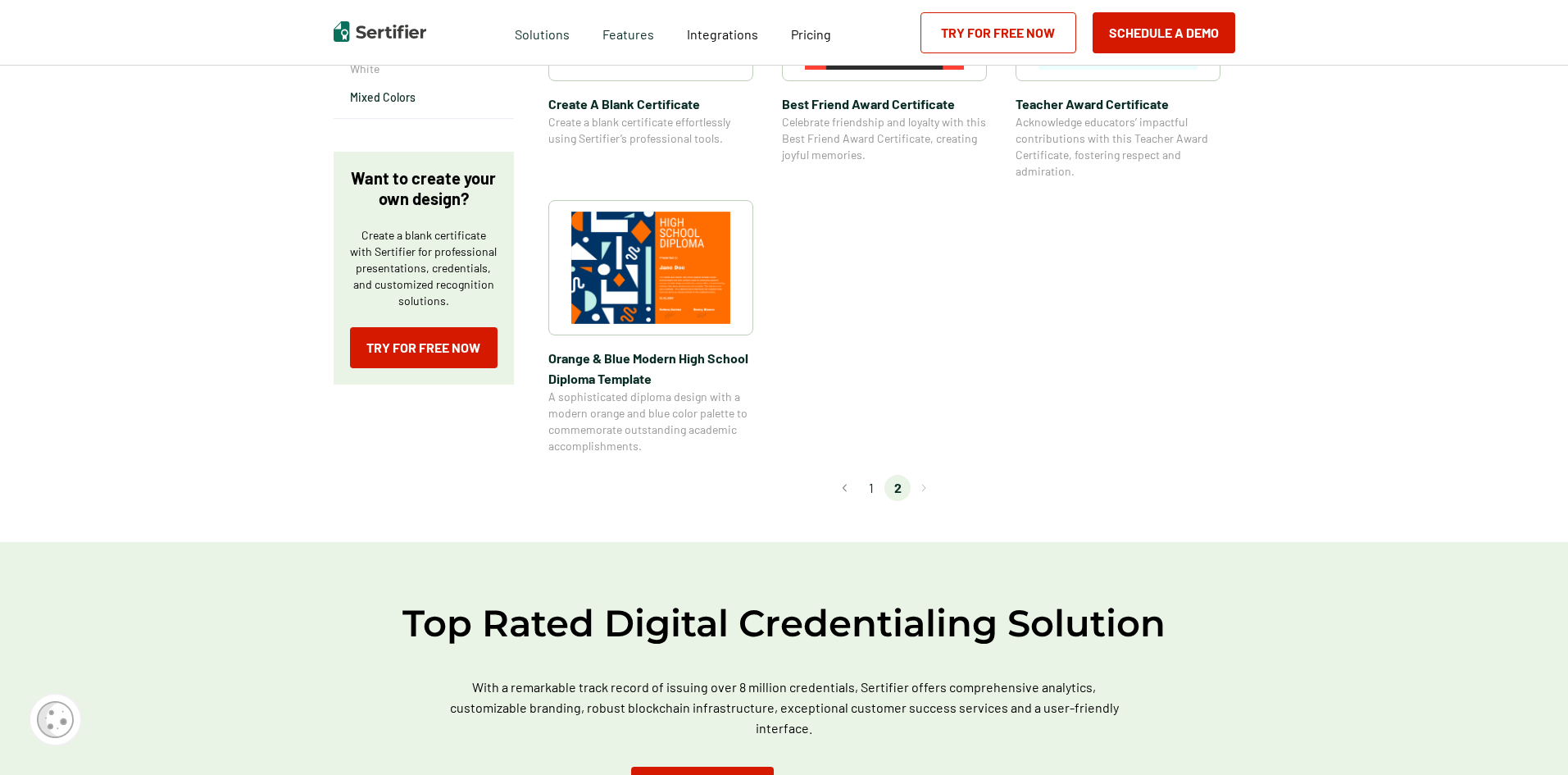
scroll to position [491, 0]
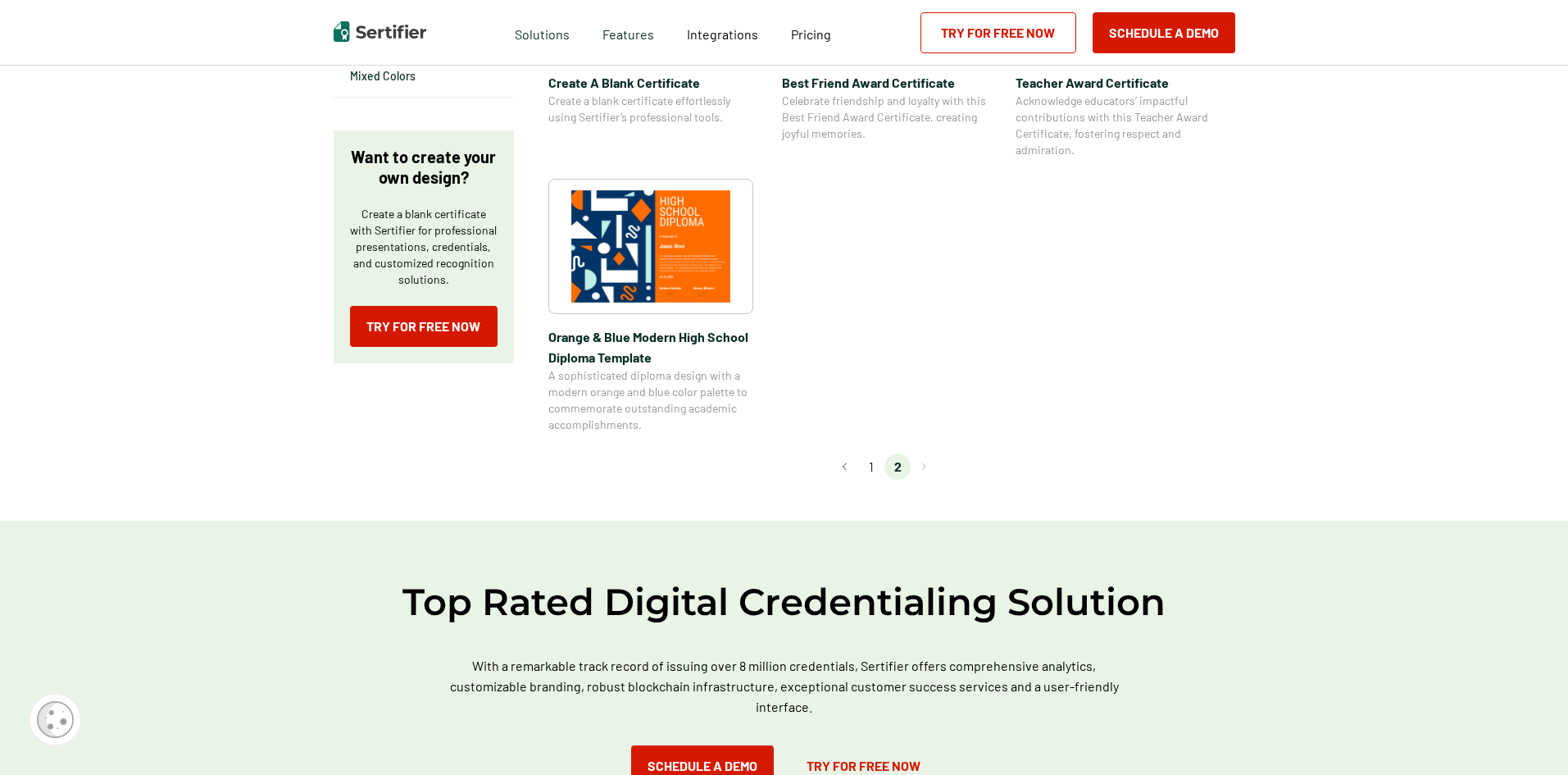
click at [873, 468] on li "1" at bounding box center [872, 466] width 26 height 26
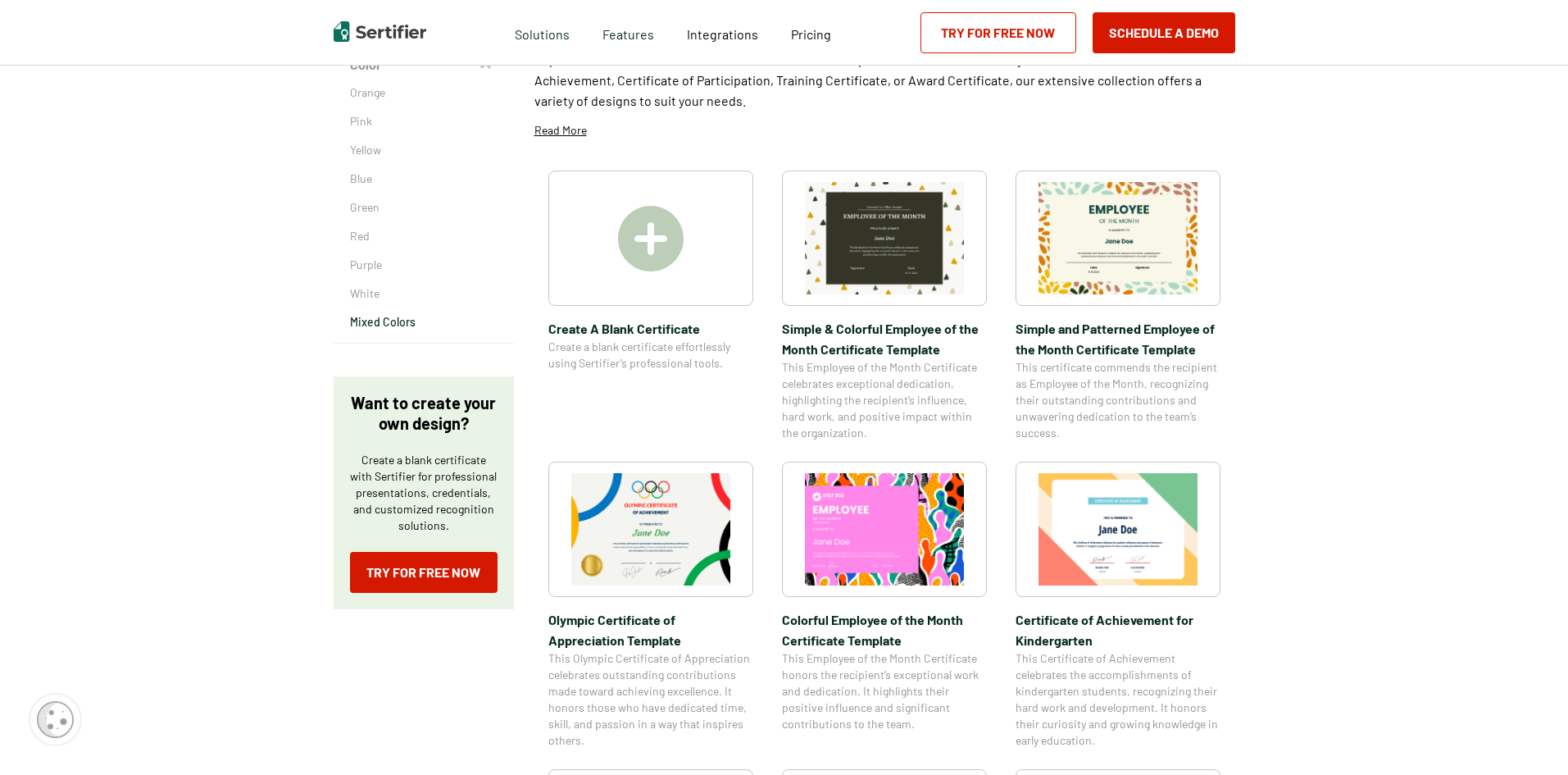
scroll to position [0, 0]
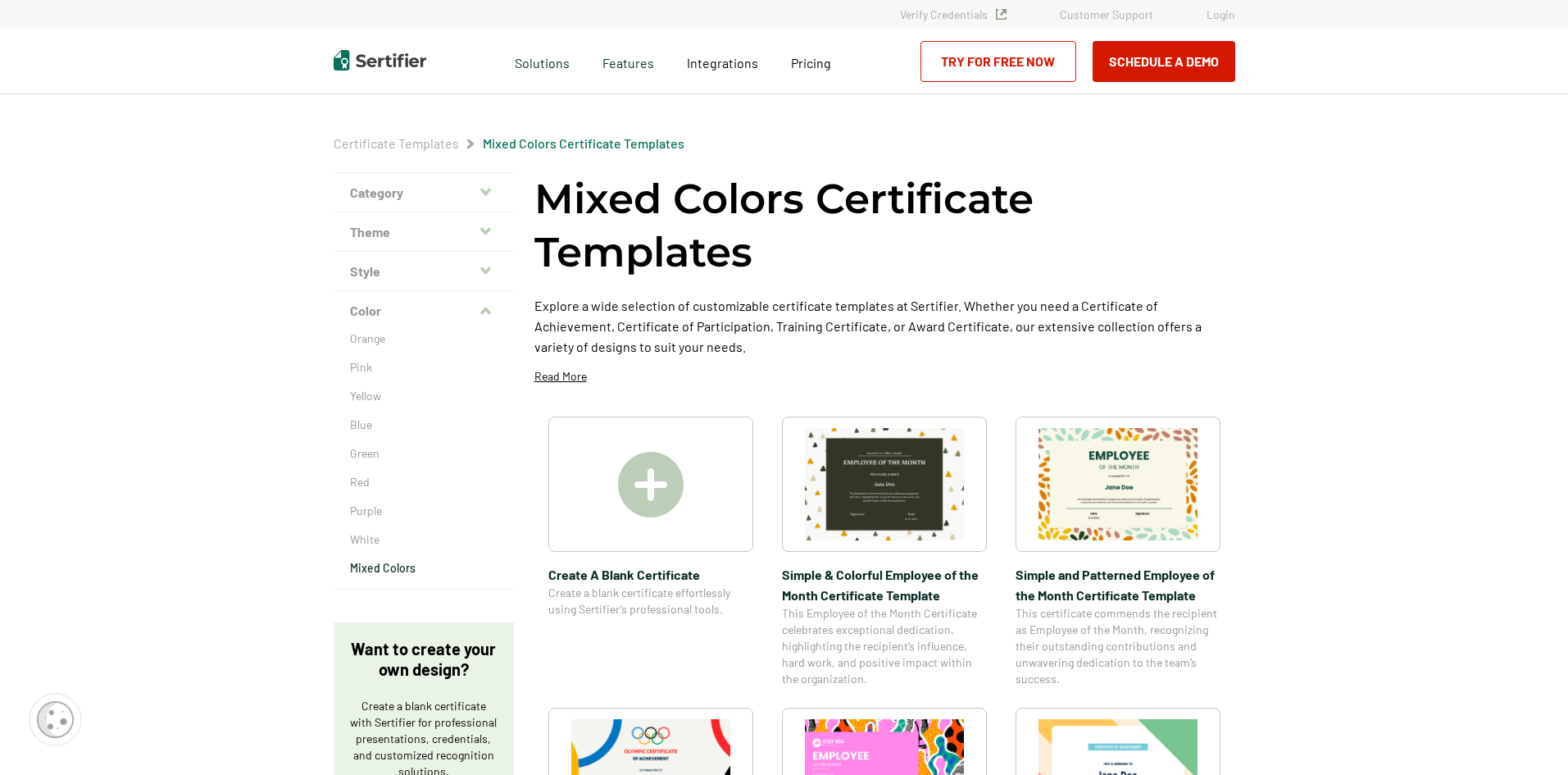
click at [379, 187] on button "Category" at bounding box center [424, 193] width 181 height 39
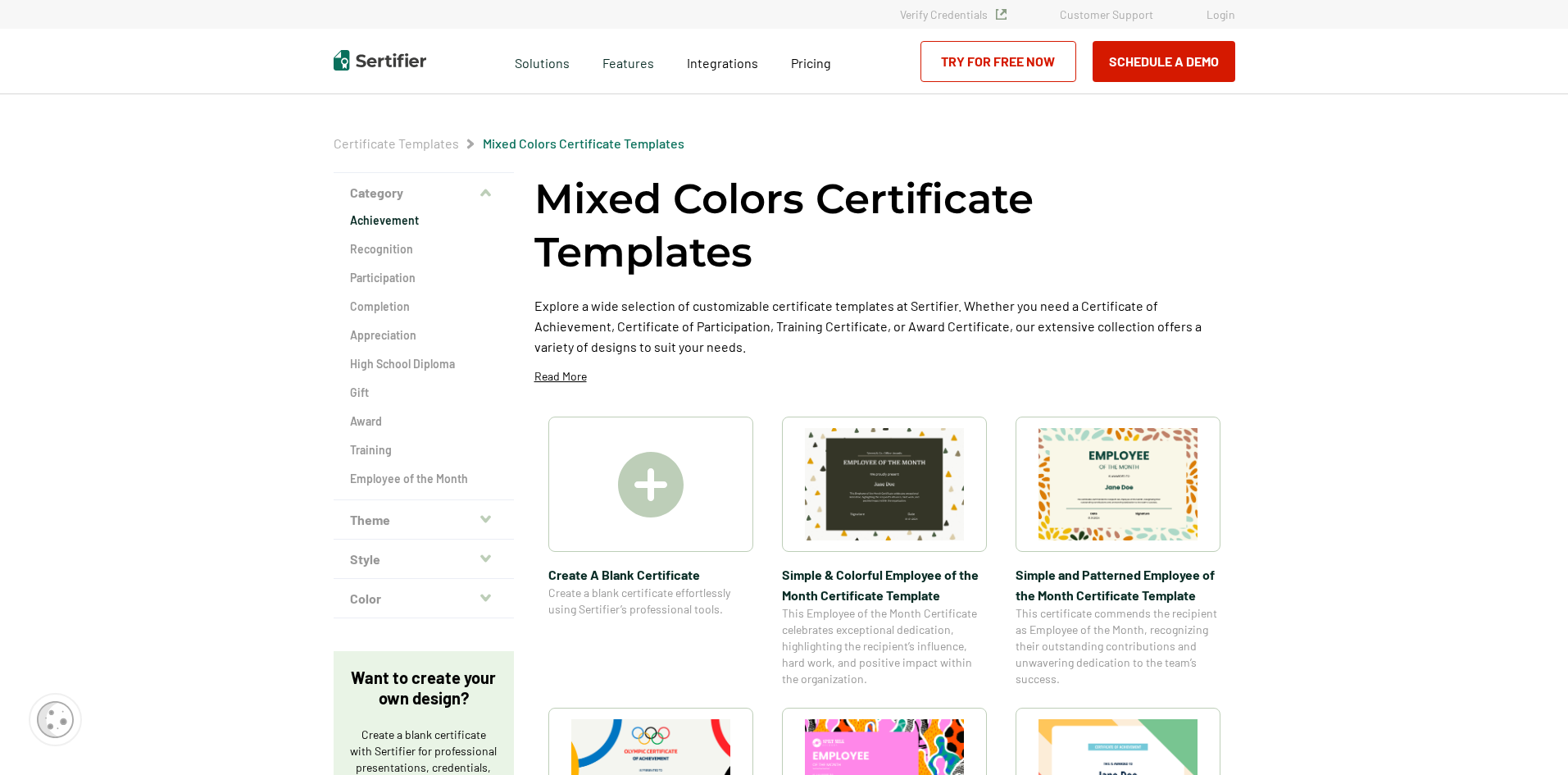
click at [389, 226] on h2 "Achievement" at bounding box center [424, 221] width 147 height 17
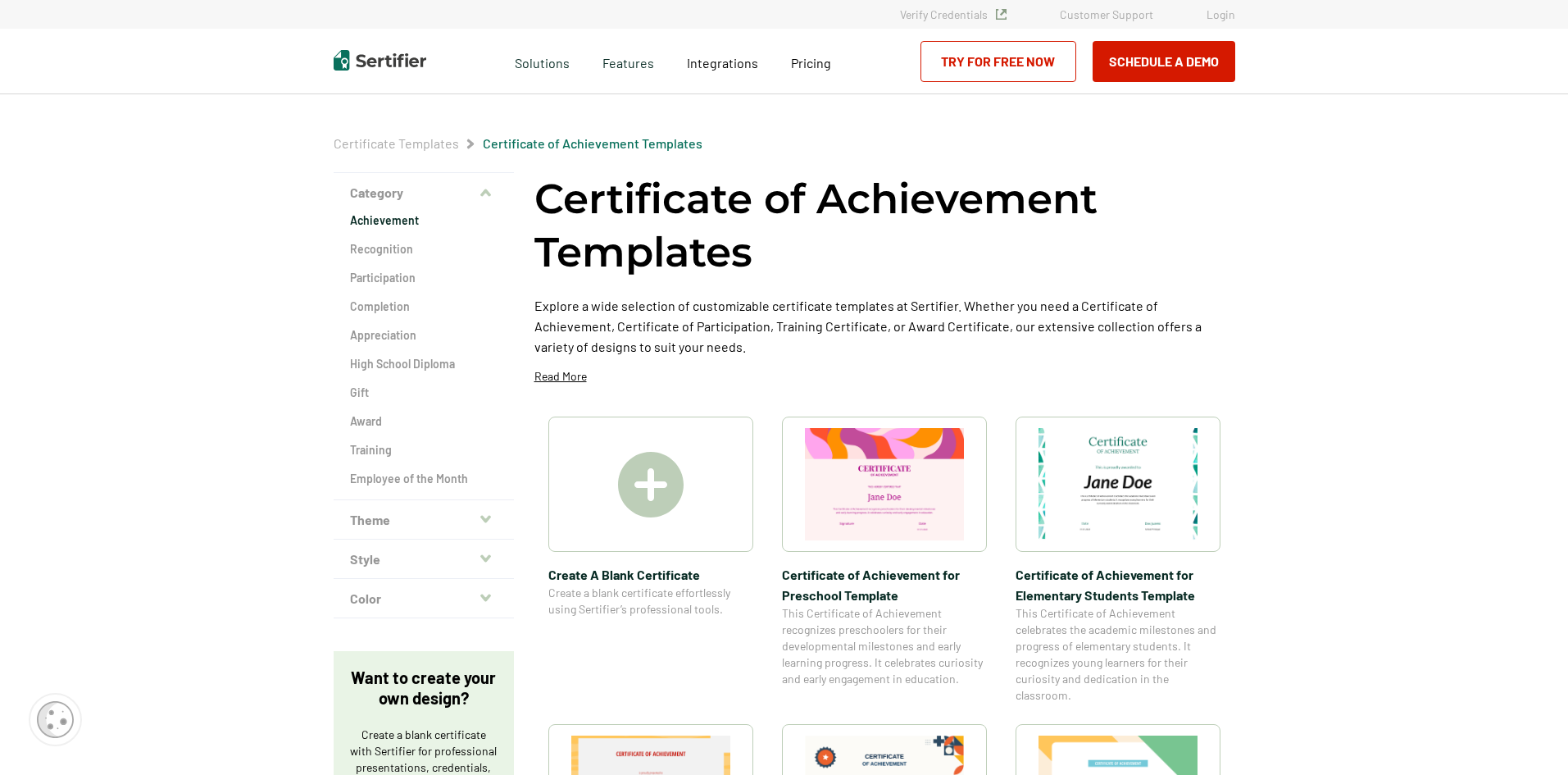
click at [401, 522] on button "Theme" at bounding box center [424, 519] width 181 height 39
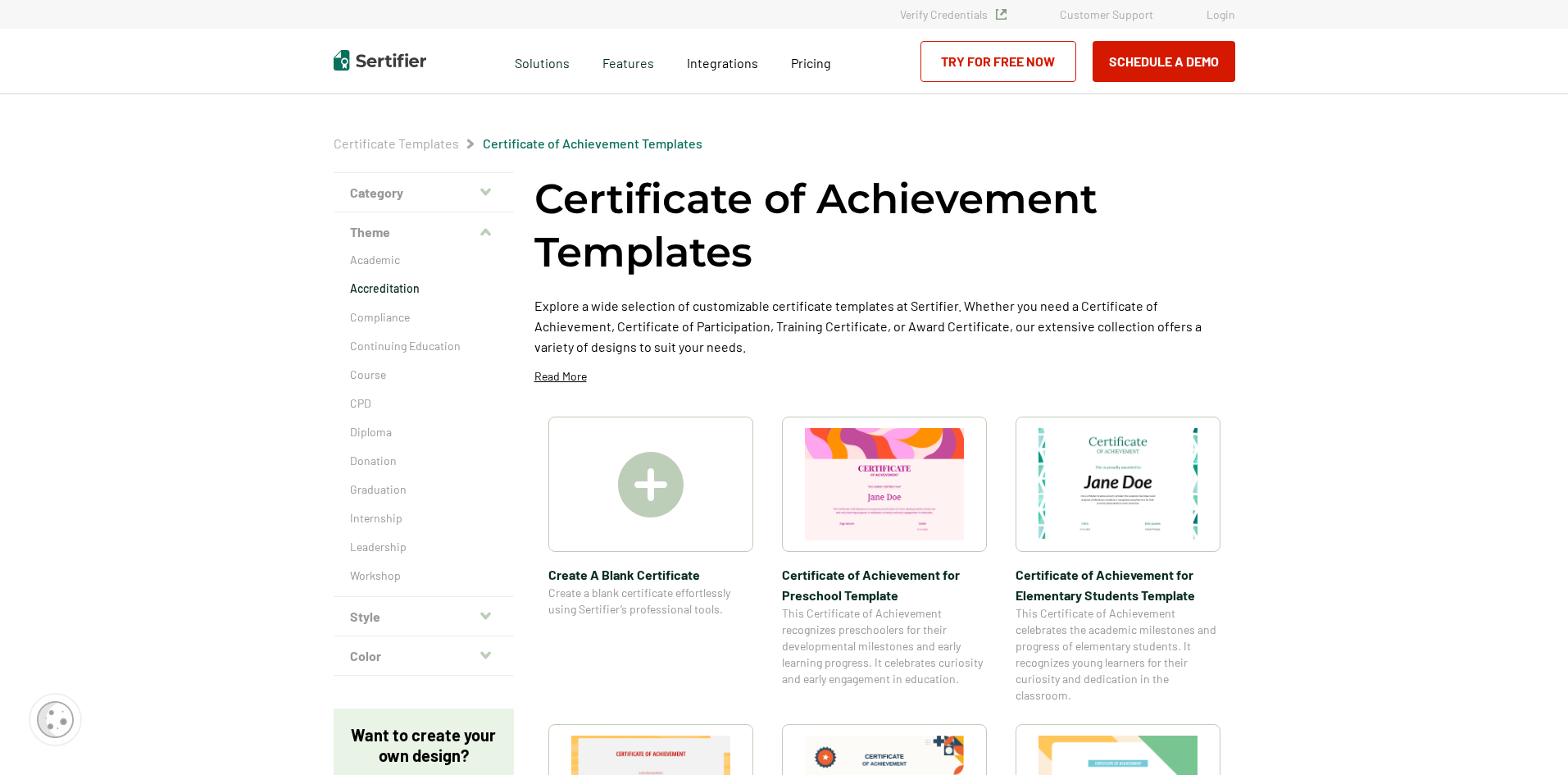
click at [392, 291] on p "Accreditation" at bounding box center [424, 288] width 147 height 17
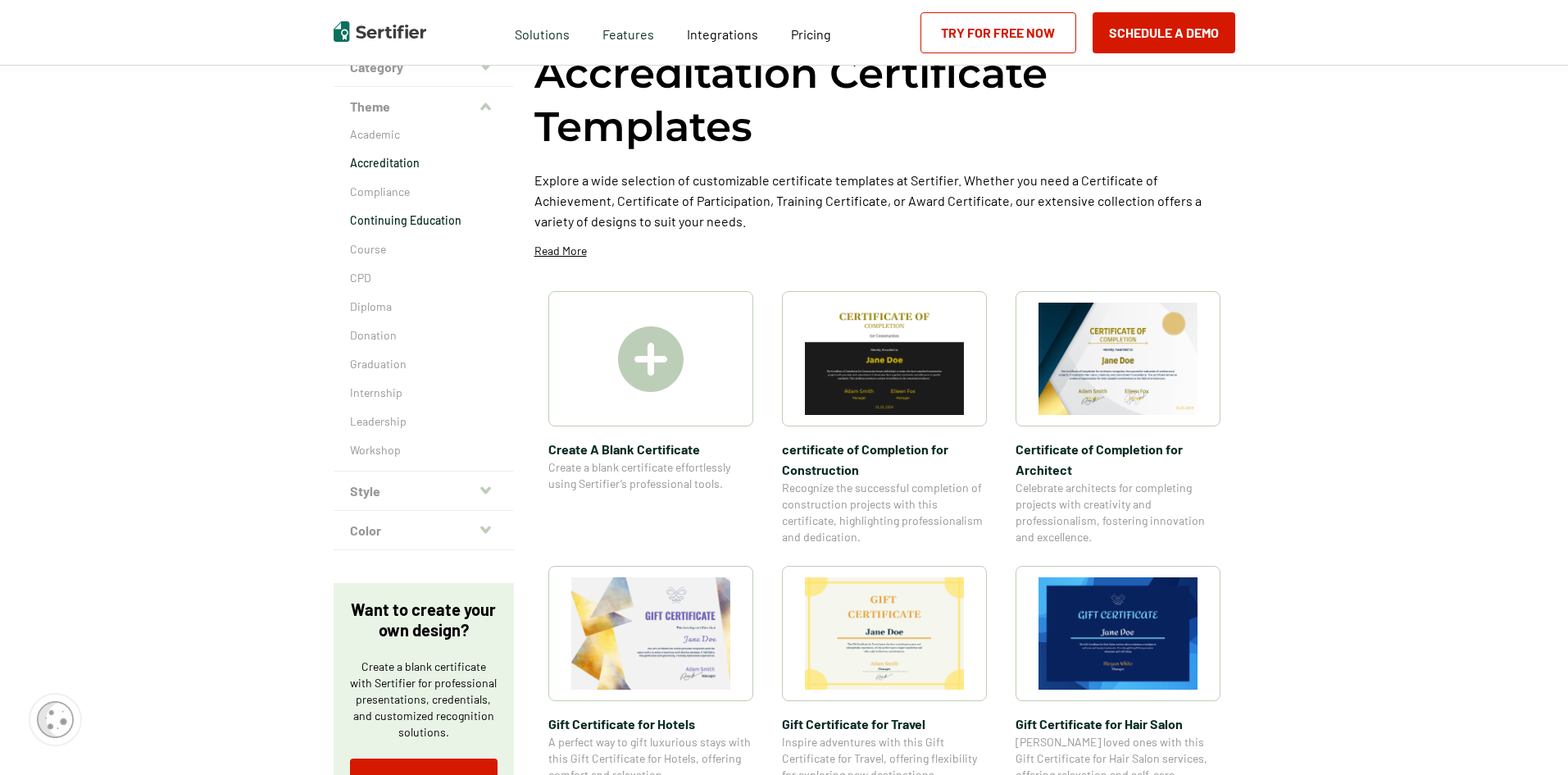
scroll to position [164, 0]
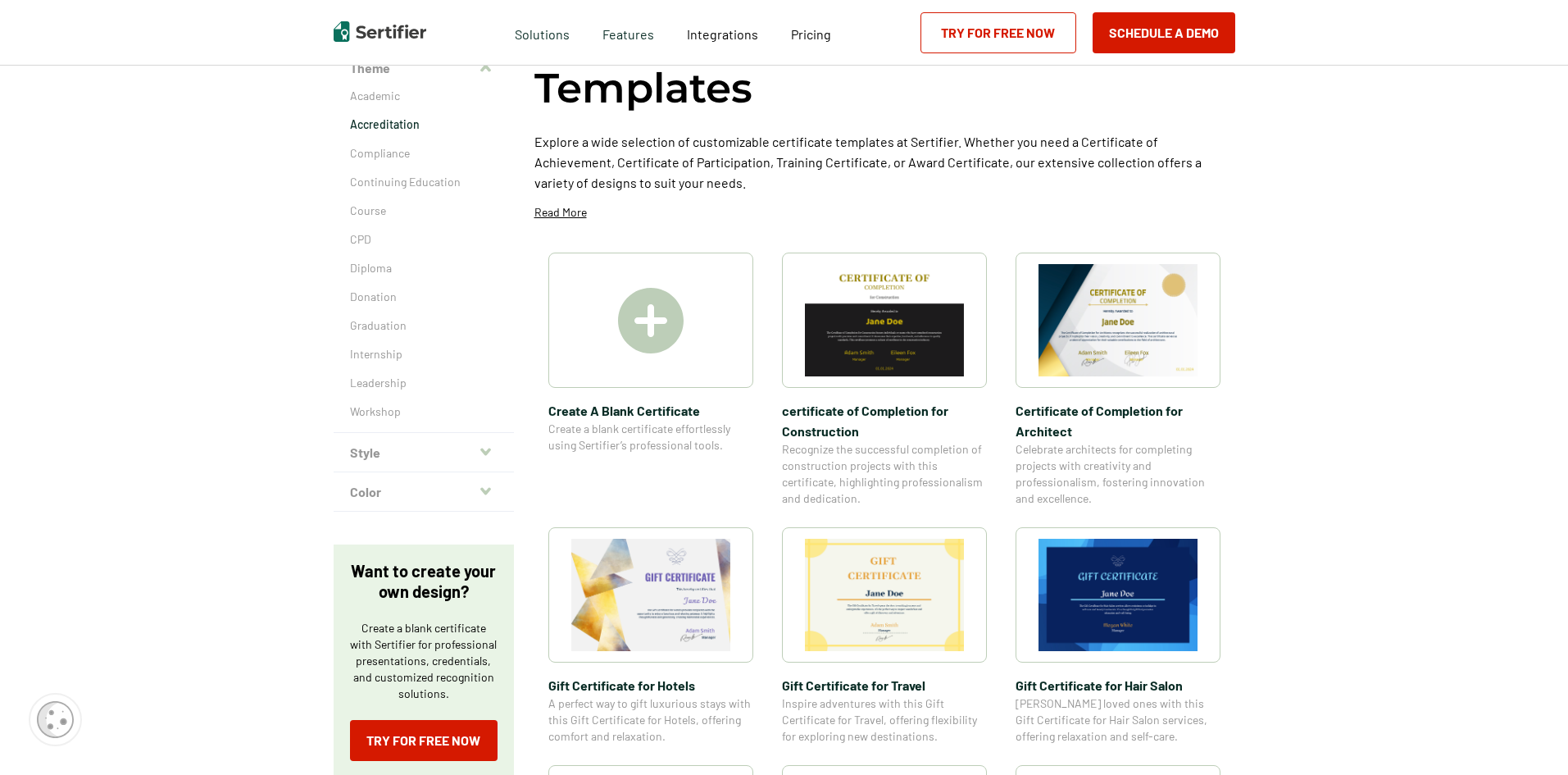
click at [1113, 314] on img at bounding box center [1118, 320] width 159 height 112
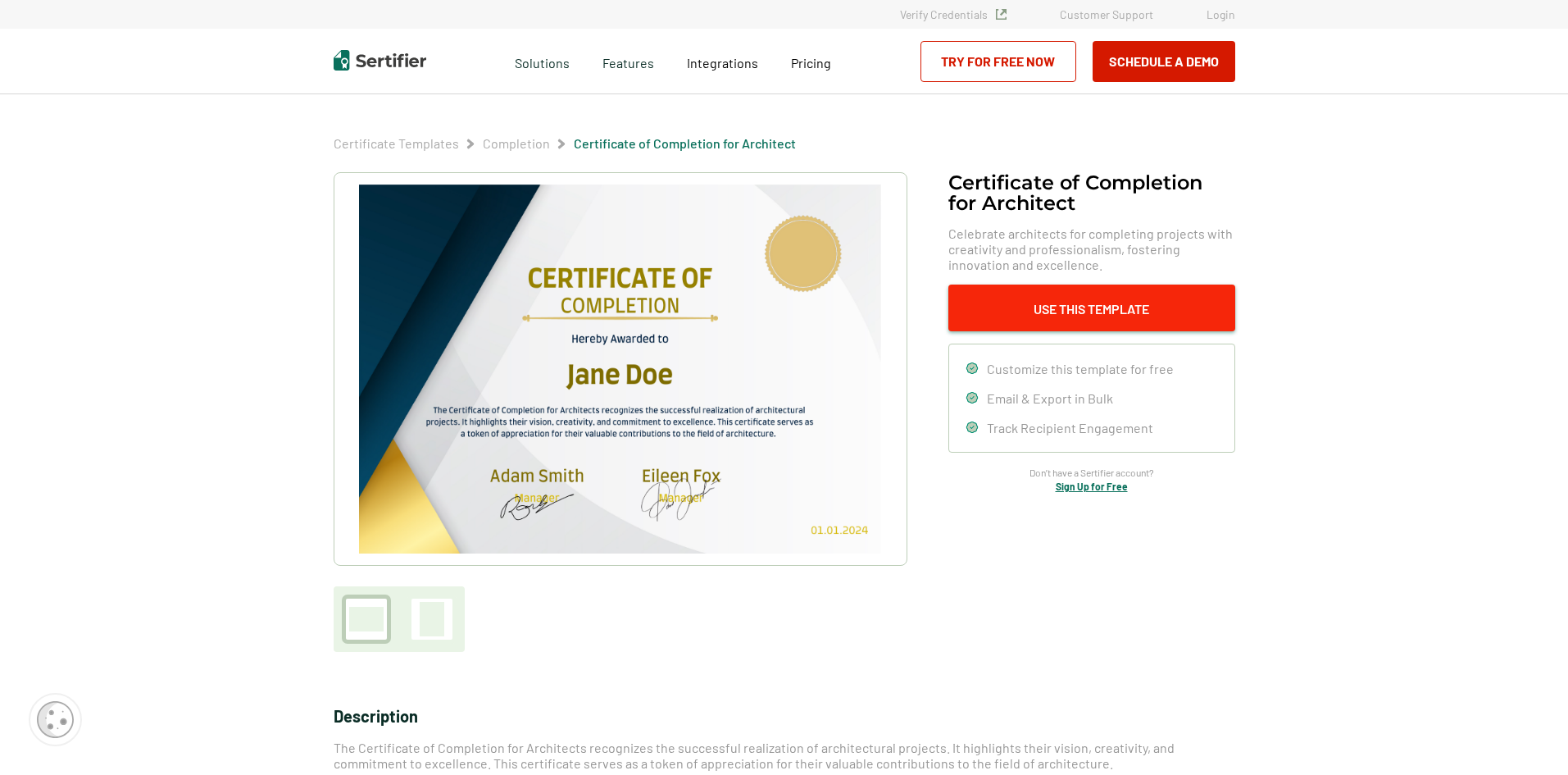
click at [1099, 309] on button "Use This Template" at bounding box center [1091, 308] width 287 height 46
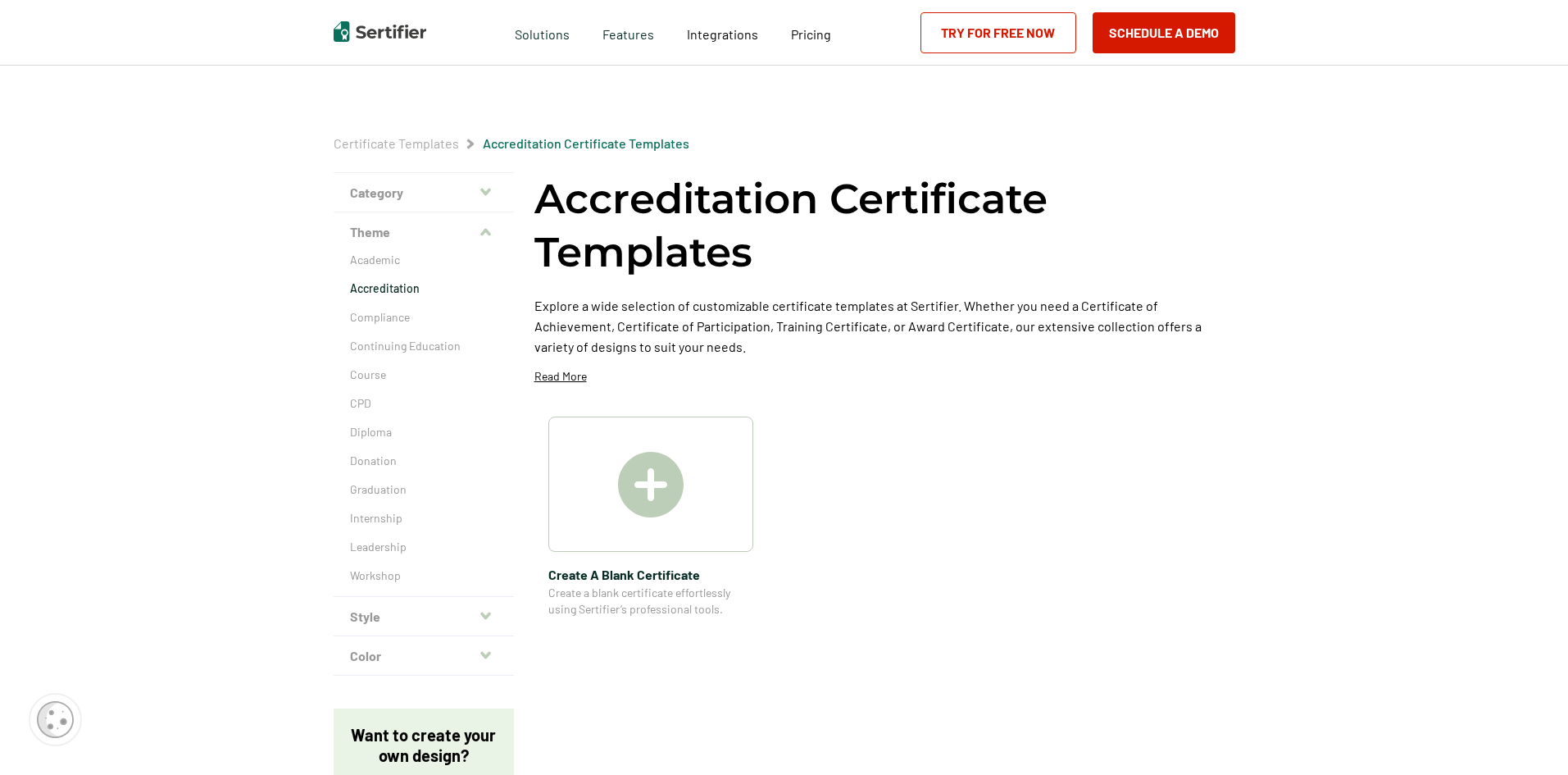
scroll to position [164, 0]
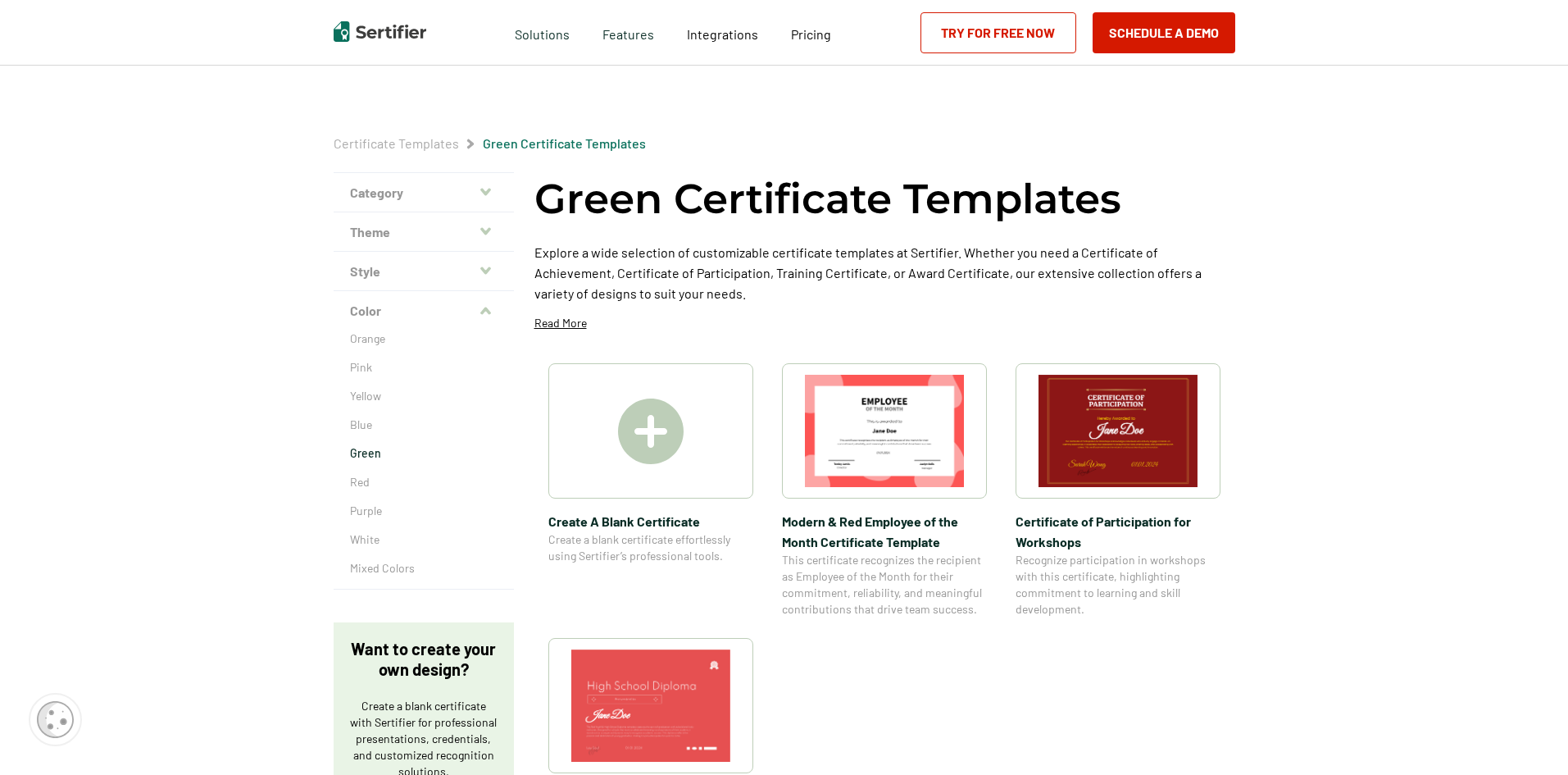
scroll to position [164, 0]
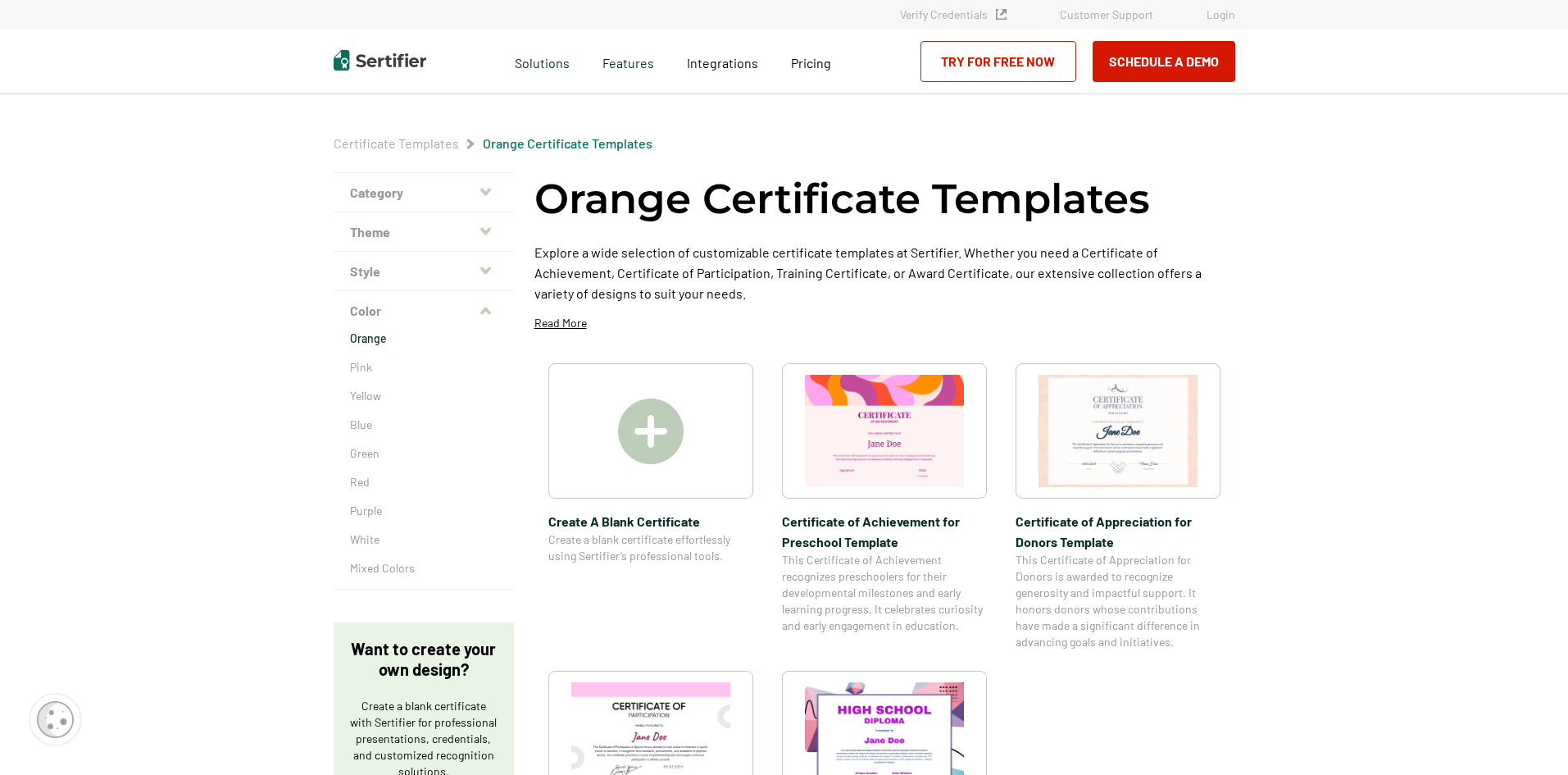
scroll to position [246, 0]
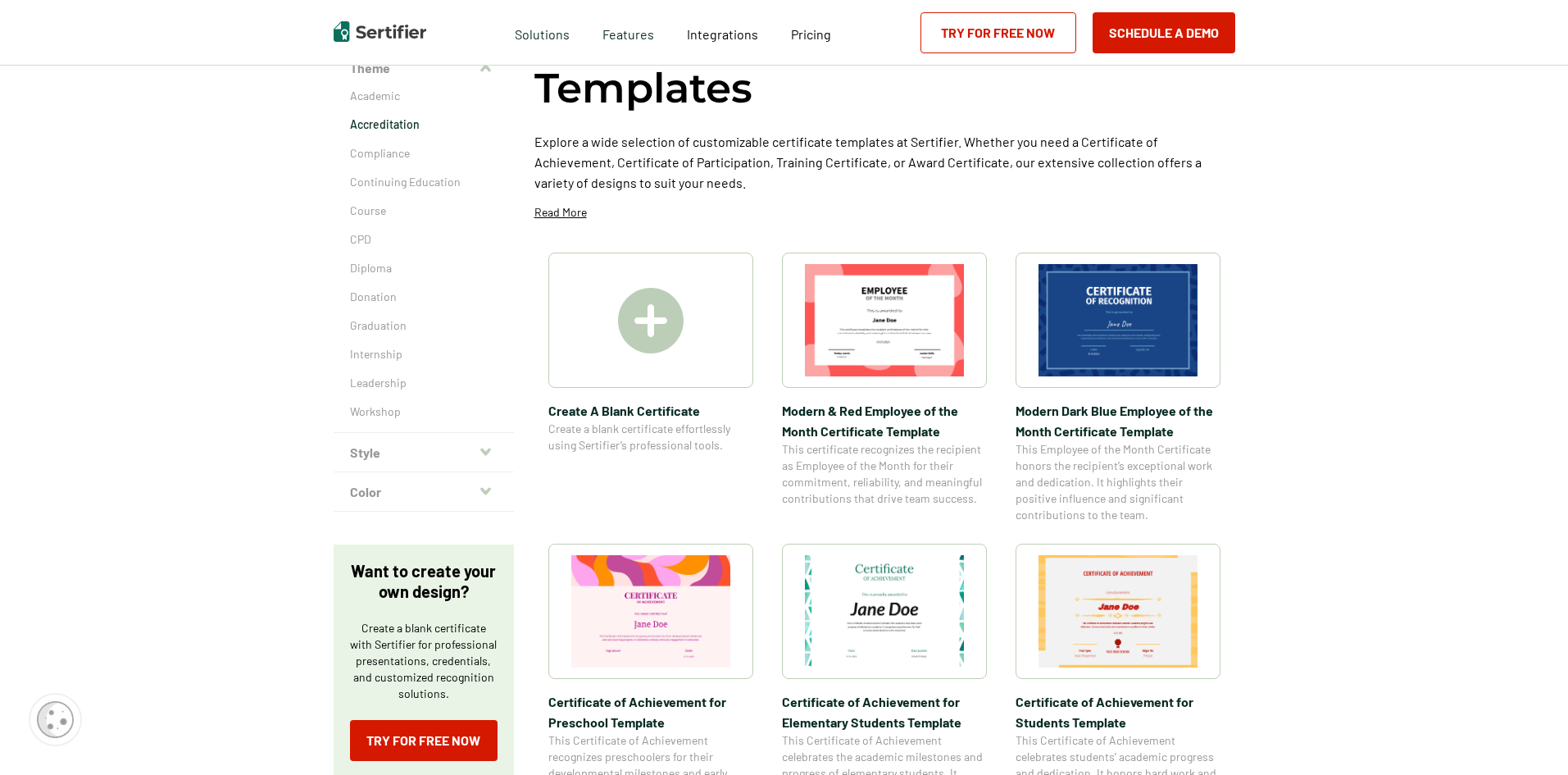
scroll to position [82, 0]
